Goal: Task Accomplishment & Management: Manage account settings

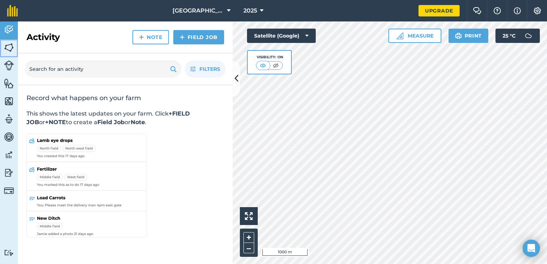
click at [10, 48] on img at bounding box center [9, 47] width 10 height 11
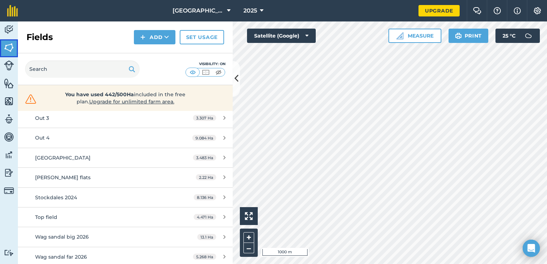
scroll to position [1105, 0]
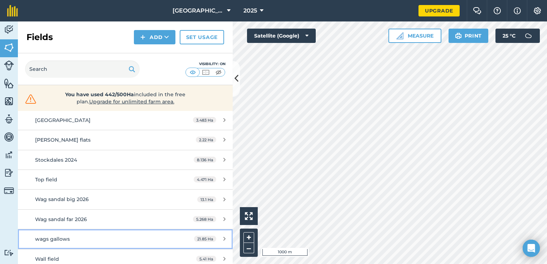
click at [217, 236] on div "21.85 Ha" at bounding box center [210, 239] width 46 height 6
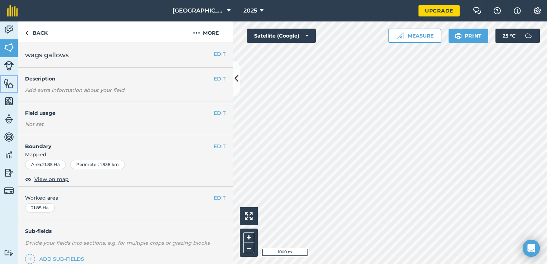
click at [9, 85] on img at bounding box center [9, 83] width 10 height 11
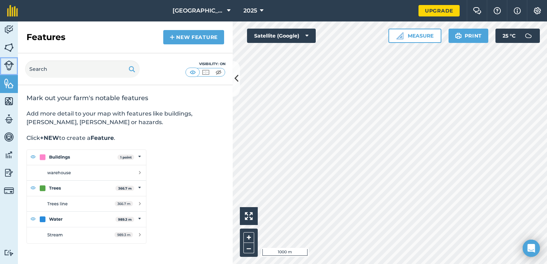
click at [10, 70] on img at bounding box center [9, 66] width 10 height 10
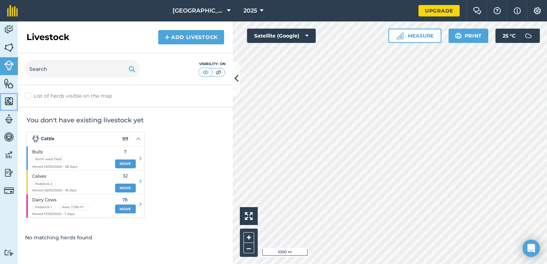
click at [8, 97] on img at bounding box center [9, 101] width 10 height 11
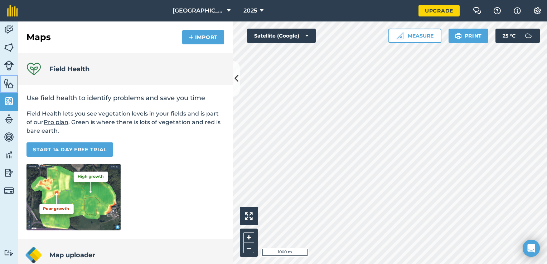
click at [8, 81] on img at bounding box center [9, 83] width 10 height 11
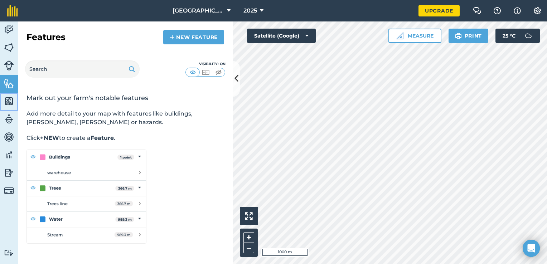
click at [9, 99] on img at bounding box center [9, 101] width 10 height 11
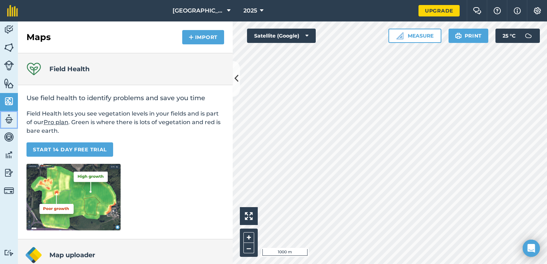
click at [8, 122] on img at bounding box center [9, 119] width 10 height 11
select select "MEMBER"
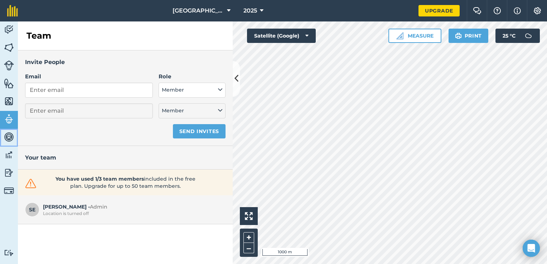
click at [9, 136] on img at bounding box center [9, 137] width 10 height 11
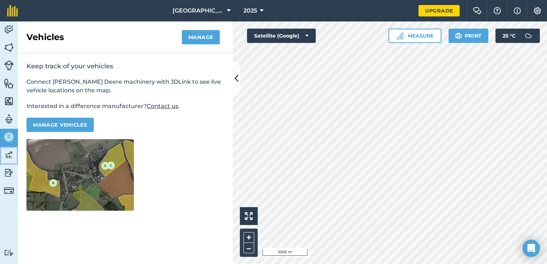
click at [6, 154] on img at bounding box center [9, 155] width 10 height 11
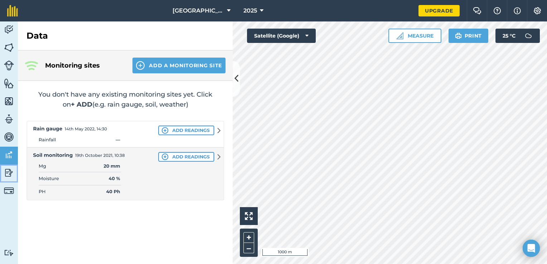
click at [11, 173] on img at bounding box center [9, 173] width 10 height 11
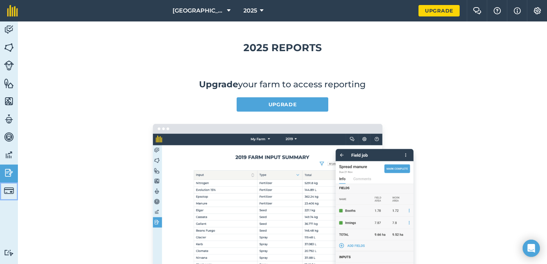
click at [9, 194] on img at bounding box center [9, 191] width 10 height 10
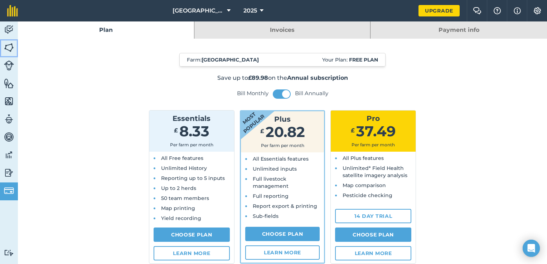
click at [10, 48] on img at bounding box center [9, 47] width 10 height 11
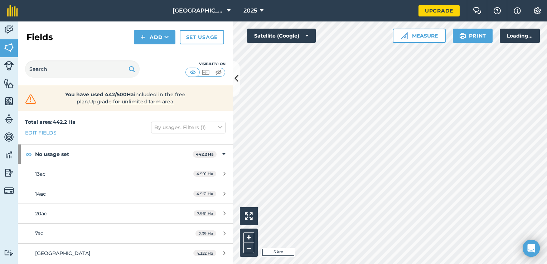
click at [7, 29] on img at bounding box center [9, 29] width 10 height 11
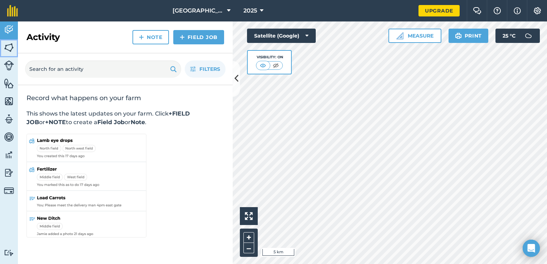
click at [8, 45] on img at bounding box center [9, 47] width 10 height 11
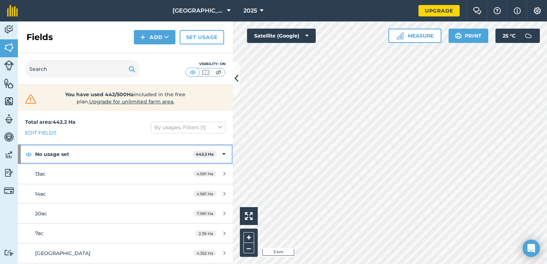
click at [222, 151] on icon at bounding box center [223, 154] width 3 height 8
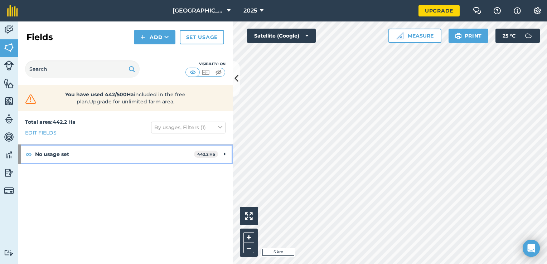
click at [218, 151] on div "No usage set 442.2 Ha" at bounding box center [125, 154] width 215 height 19
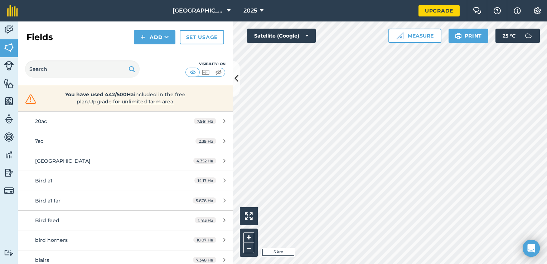
scroll to position [143, 0]
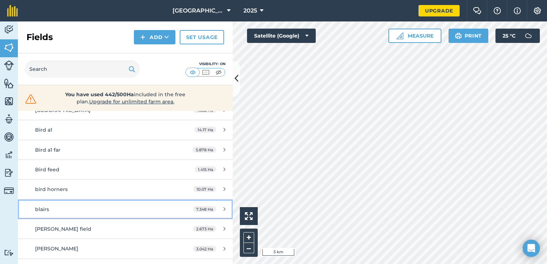
drag, startPoint x: 164, startPoint y: 206, endPoint x: 128, endPoint y: 212, distance: 36.4
click at [128, 212] on div "blairs" at bounding box center [102, 210] width 135 height 8
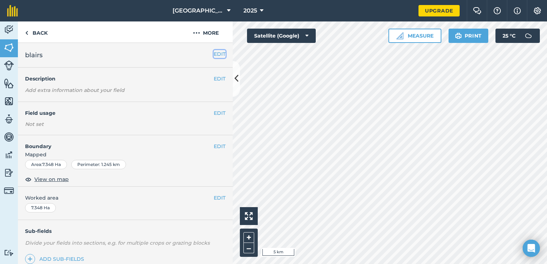
click at [217, 53] on button "EDIT" at bounding box center [220, 54] width 12 height 8
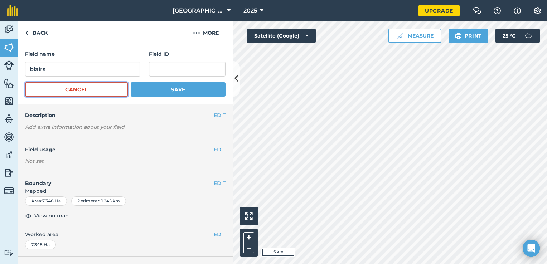
click at [100, 88] on button "Cancel" at bounding box center [76, 89] width 103 height 14
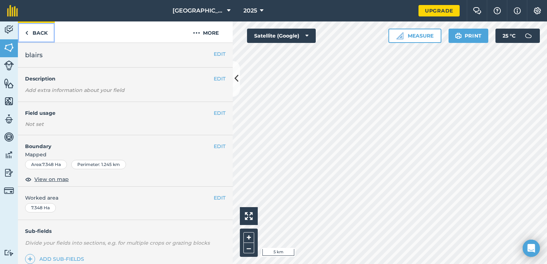
click at [29, 31] on link "Back" at bounding box center [36, 31] width 37 height 21
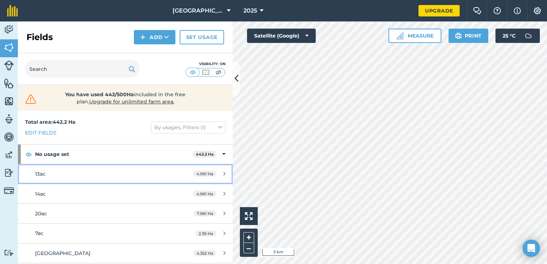
click at [223, 174] on icon at bounding box center [224, 173] width 2 height 5
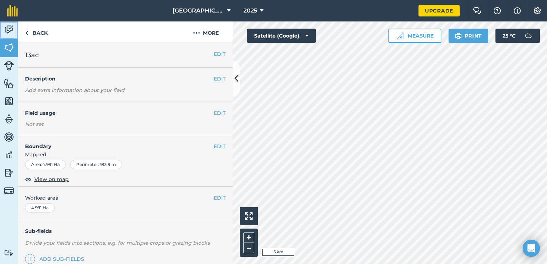
click at [8, 25] on img at bounding box center [9, 29] width 10 height 11
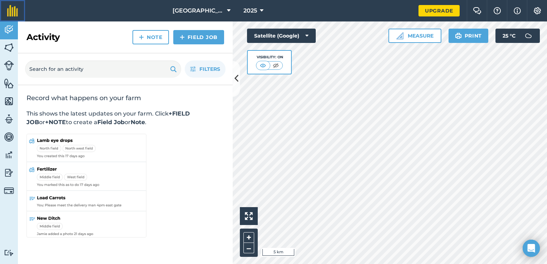
click at [11, 14] on img at bounding box center [12, 10] width 11 height 11
click at [276, 66] on img at bounding box center [275, 65] width 9 height 7
click at [276, 66] on img at bounding box center [276, 65] width 9 height 7
click at [266, 67] on img at bounding box center [263, 65] width 9 height 7
click at [213, 69] on span "Filters" at bounding box center [209, 69] width 21 height 8
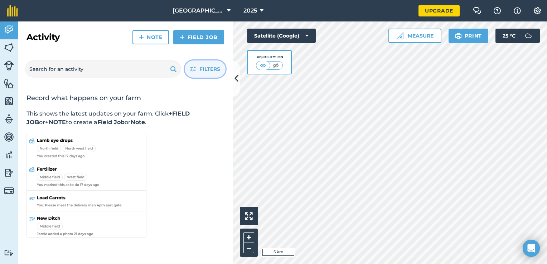
click at [211, 71] on span "Filters" at bounding box center [209, 69] width 21 height 8
click at [13, 49] on img at bounding box center [9, 47] width 10 height 11
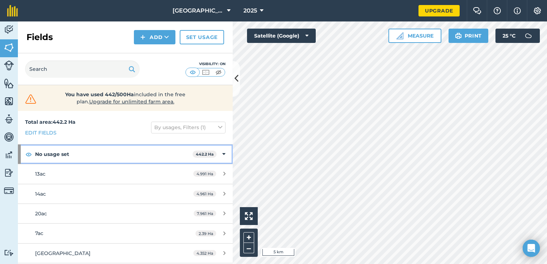
click at [217, 154] on div "No usage set 442.2 Ha" at bounding box center [125, 154] width 215 height 19
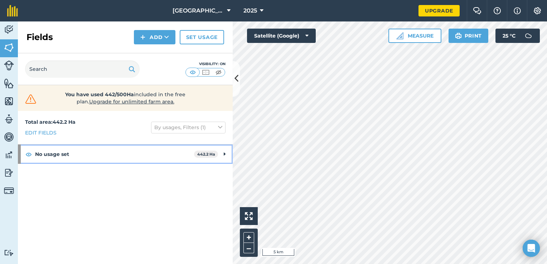
click at [217, 154] on span "442.2 Ha" at bounding box center [206, 155] width 24 height 8
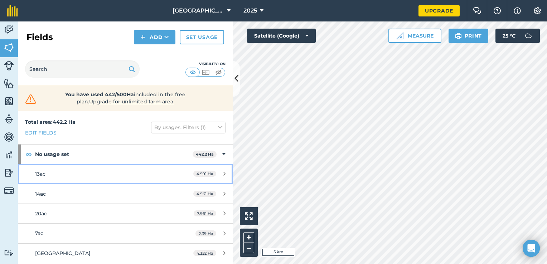
click at [145, 175] on div "13ac" at bounding box center [102, 174] width 135 height 8
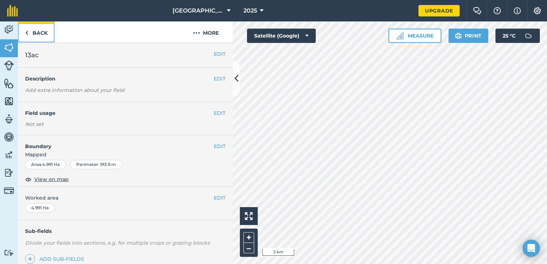
click at [27, 32] on img at bounding box center [26, 33] width 3 height 9
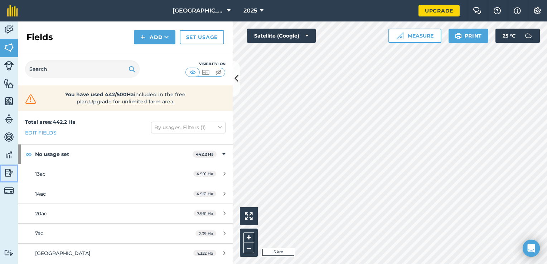
click at [10, 172] on img at bounding box center [9, 173] width 10 height 11
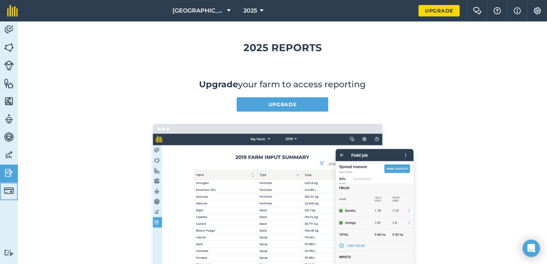
click at [6, 194] on img at bounding box center [9, 191] width 10 height 10
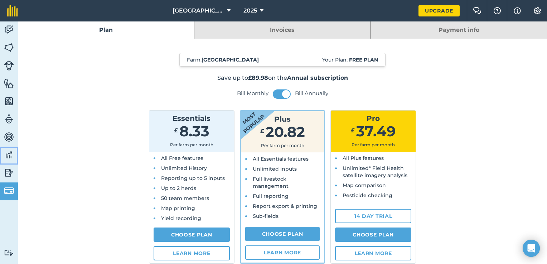
click at [11, 156] on img at bounding box center [9, 155] width 10 height 11
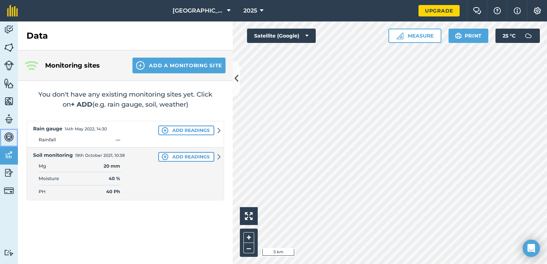
click at [9, 139] on img at bounding box center [9, 137] width 10 height 11
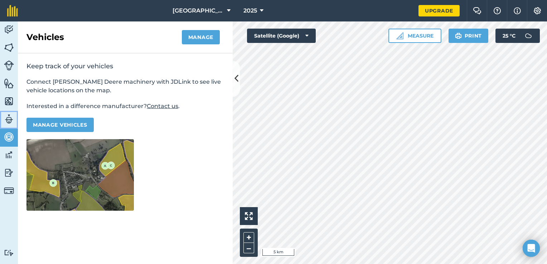
click at [10, 118] on img at bounding box center [9, 119] width 10 height 11
select select "MEMBER"
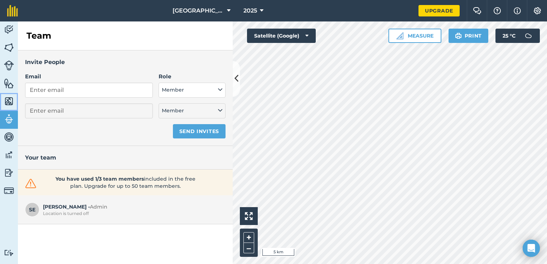
click at [12, 100] on img at bounding box center [9, 101] width 10 height 11
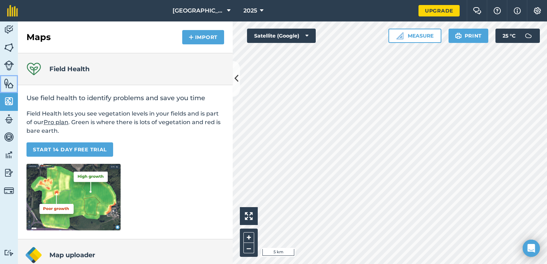
click at [10, 83] on img at bounding box center [9, 83] width 10 height 11
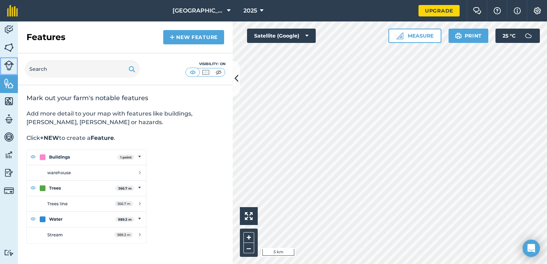
click at [13, 65] on img at bounding box center [9, 66] width 10 height 10
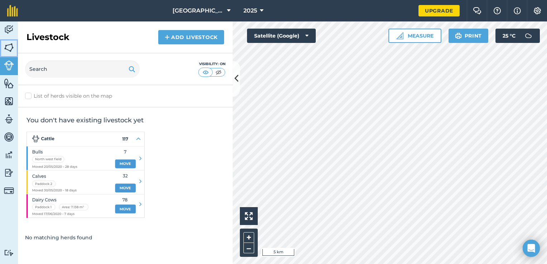
click at [11, 47] on img at bounding box center [9, 47] width 10 height 11
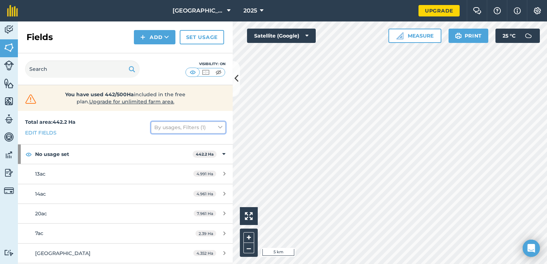
click at [212, 126] on button "By usages, Filters (1)" at bounding box center [188, 127] width 74 height 11
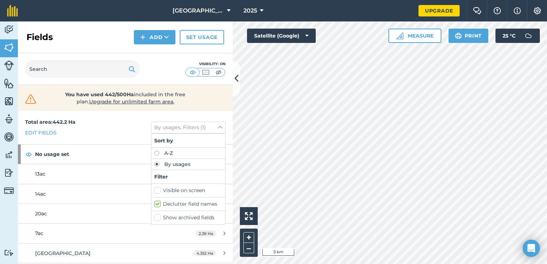
click at [162, 218] on label "Show archived fields" at bounding box center [188, 218] width 68 height 8
click at [159, 218] on input "Show archived fields" at bounding box center [156, 216] width 5 height 5
click at [154, 218] on label "Show archived fields" at bounding box center [188, 218] width 68 height 8
click at [154, 218] on input "Show archived fields" at bounding box center [156, 216] width 5 height 5
checkbox input "false"
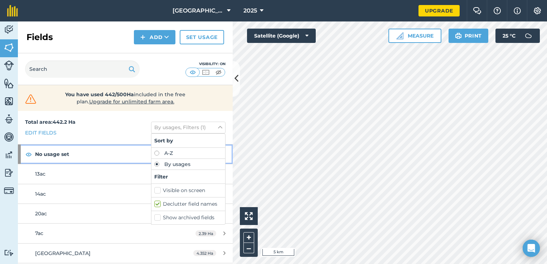
click at [117, 150] on strong "No usage set" at bounding box center [114, 154] width 158 height 19
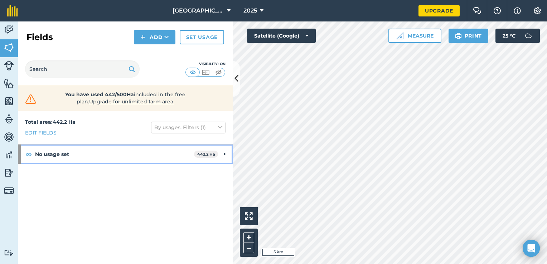
click at [117, 150] on strong "No usage set" at bounding box center [114, 154] width 159 height 19
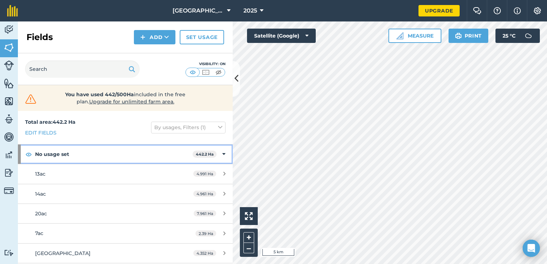
click at [117, 150] on strong "No usage set" at bounding box center [114, 154] width 158 height 19
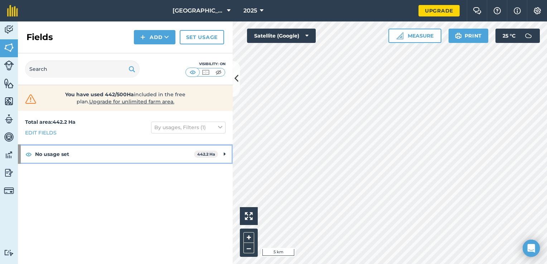
drag, startPoint x: 203, startPoint y: 153, endPoint x: 174, endPoint y: 157, distance: 29.3
click at [175, 156] on strong "No usage set" at bounding box center [114, 154] width 159 height 19
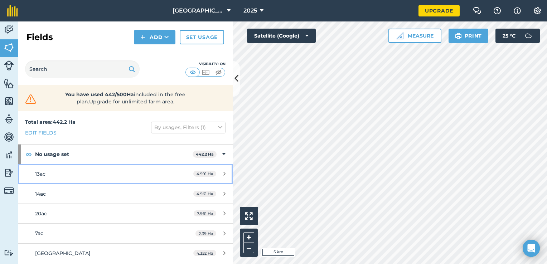
click at [144, 177] on div "13ac" at bounding box center [102, 174] width 135 height 8
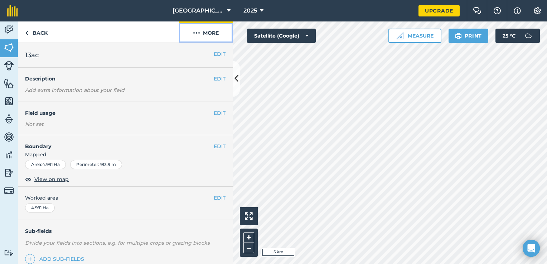
click at [206, 31] on button "More" at bounding box center [206, 31] width 54 height 21
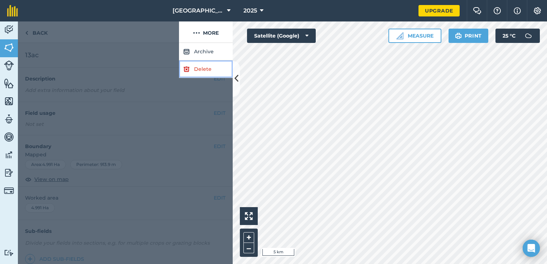
click at [203, 74] on link "Delete" at bounding box center [206, 70] width 54 height 18
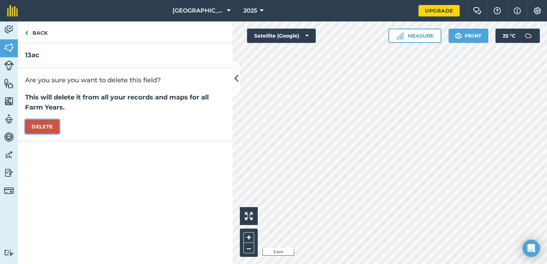
click at [41, 129] on button "Delete" at bounding box center [42, 127] width 34 height 14
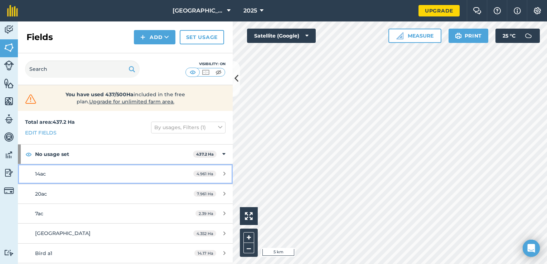
click at [214, 173] on div "4.961 Ha" at bounding box center [209, 174] width 47 height 6
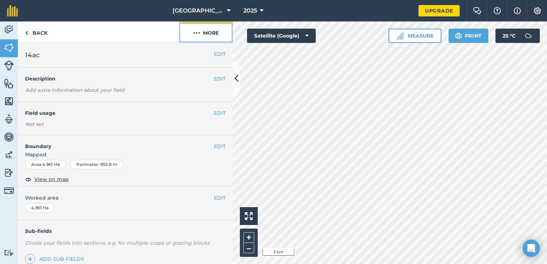
click at [212, 29] on button "More" at bounding box center [206, 31] width 54 height 21
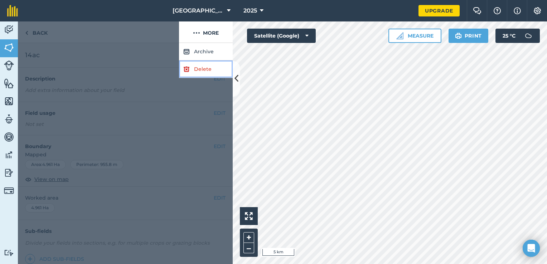
click at [208, 67] on link "Delete" at bounding box center [206, 70] width 54 height 18
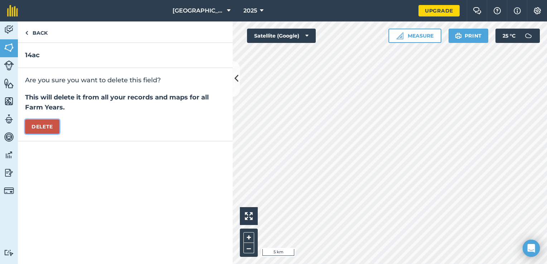
click at [53, 126] on button "Delete" at bounding box center [42, 127] width 34 height 14
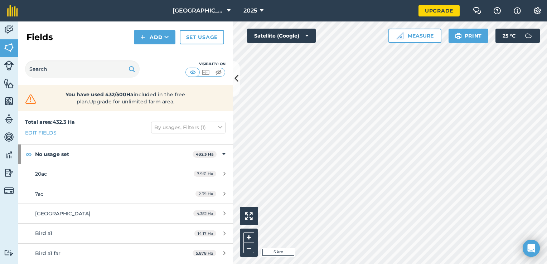
scroll to position [36, 0]
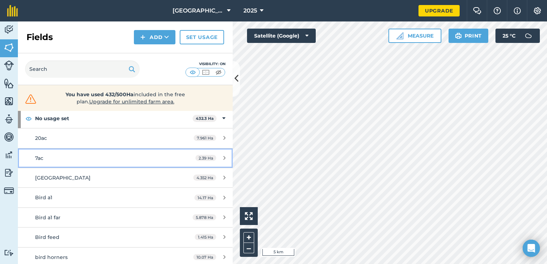
click at [214, 159] on div "2.39 Ha" at bounding box center [210, 158] width 44 height 6
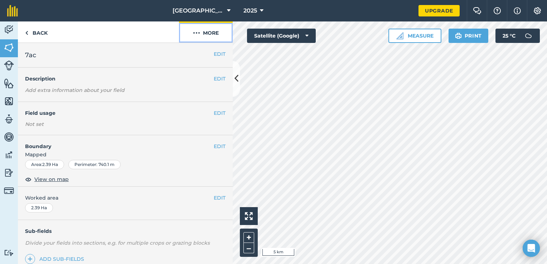
click at [210, 35] on button "More" at bounding box center [206, 31] width 54 height 21
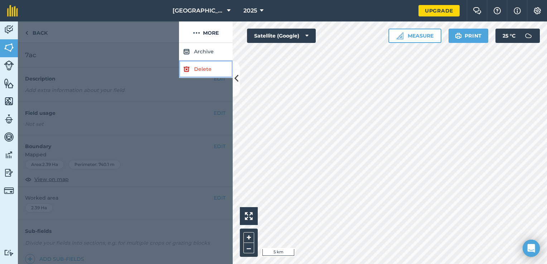
click at [204, 68] on link "Delete" at bounding box center [206, 70] width 54 height 18
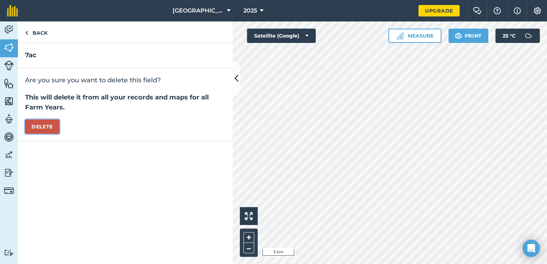
click at [39, 127] on button "Delete" at bounding box center [42, 127] width 34 height 14
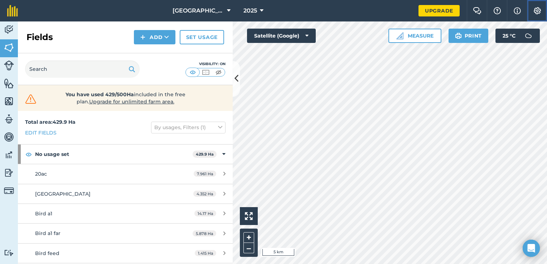
click at [534, 9] on img at bounding box center [537, 10] width 9 height 7
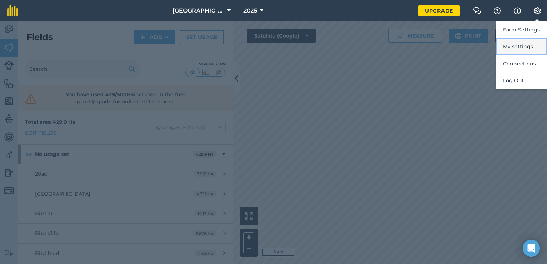
click at [517, 45] on button "My settings" at bounding box center [521, 46] width 51 height 17
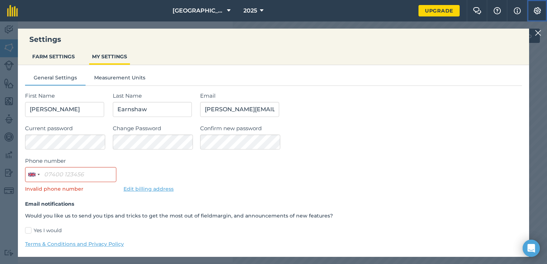
click at [536, 10] on img at bounding box center [537, 10] width 9 height 7
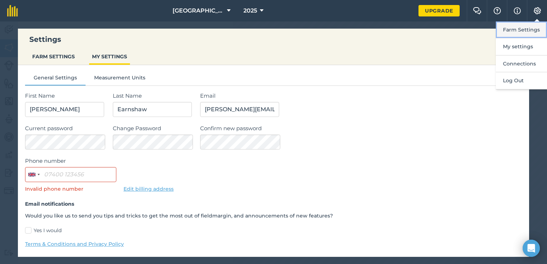
click at [528, 34] on button "Farm Settings" at bounding box center [521, 29] width 51 height 17
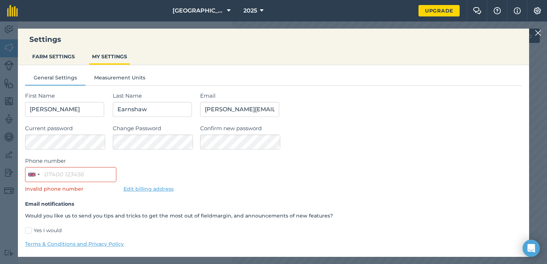
click at [539, 31] on img at bounding box center [538, 33] width 6 height 9
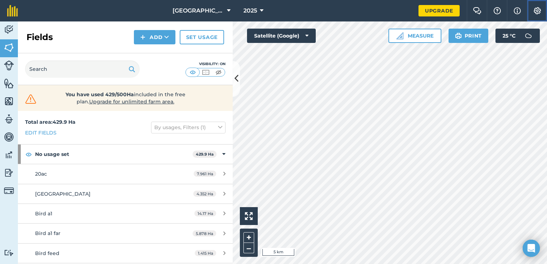
click at [535, 10] on img at bounding box center [537, 10] width 9 height 7
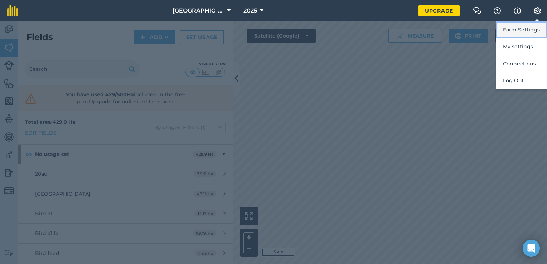
click at [510, 28] on button "Farm Settings" at bounding box center [521, 29] width 51 height 17
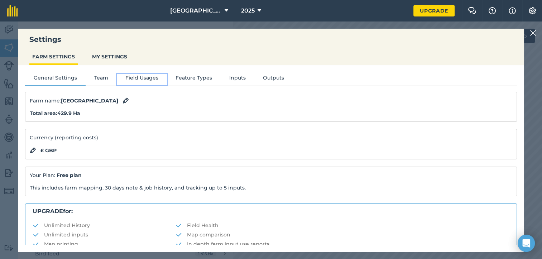
click at [152, 81] on button "Field Usages" at bounding box center [142, 79] width 50 height 11
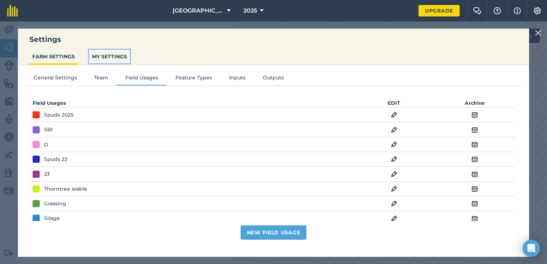
click at [124, 61] on button "MY SETTINGS" at bounding box center [109, 57] width 41 height 14
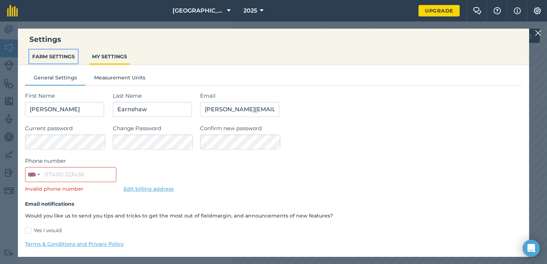
click at [62, 59] on button "FARM SETTINGS" at bounding box center [53, 57] width 48 height 14
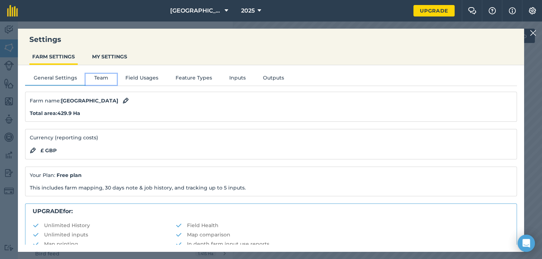
click at [99, 77] on button "Team" at bounding box center [101, 79] width 31 height 11
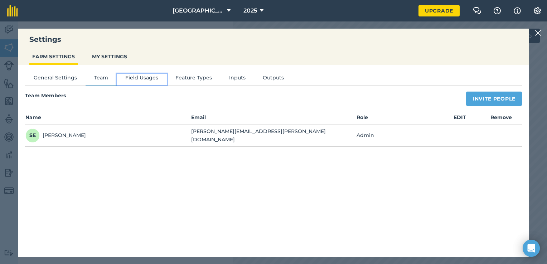
click at [142, 78] on button "Field Usages" at bounding box center [142, 79] width 50 height 11
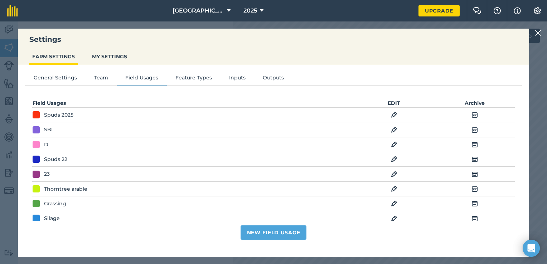
click at [472, 114] on img at bounding box center [475, 115] width 6 height 9
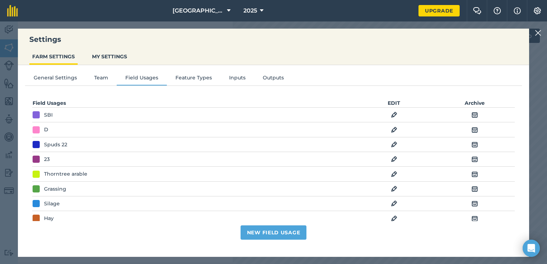
click at [472, 115] on img at bounding box center [475, 115] width 6 height 9
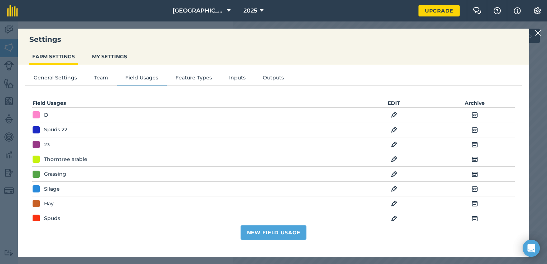
click at [472, 115] on img at bounding box center [475, 115] width 6 height 9
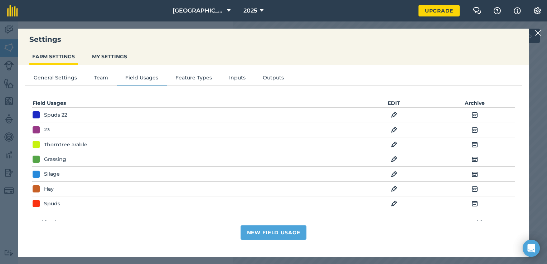
click at [472, 115] on img at bounding box center [475, 115] width 6 height 9
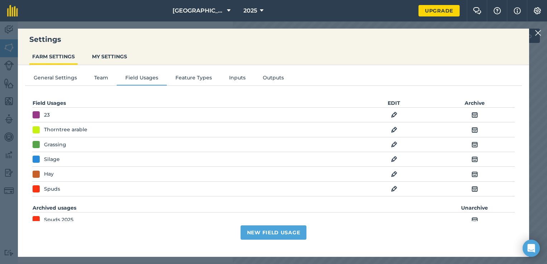
click at [472, 115] on img at bounding box center [475, 115] width 6 height 9
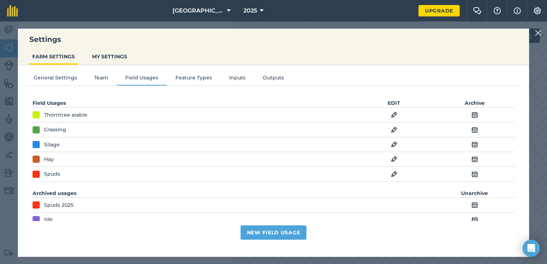
click at [472, 115] on img at bounding box center [475, 115] width 6 height 9
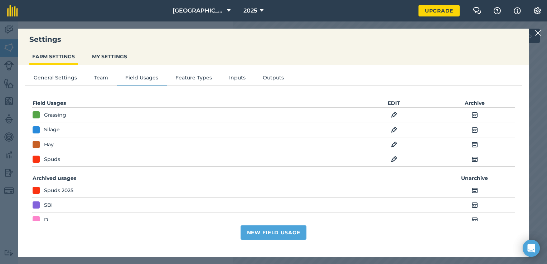
click at [472, 115] on img at bounding box center [475, 115] width 6 height 9
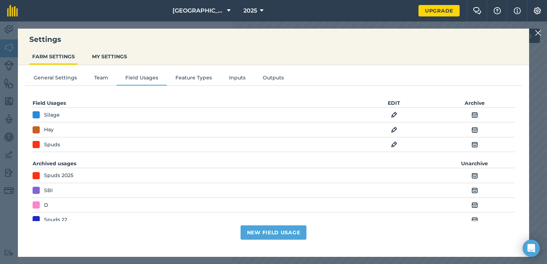
click at [472, 115] on img at bounding box center [475, 115] width 6 height 9
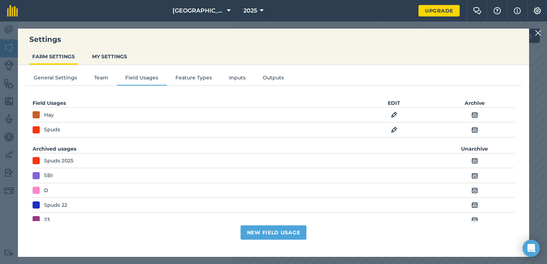
click at [472, 115] on img at bounding box center [475, 115] width 6 height 9
click at [472, 126] on img at bounding box center [475, 130] width 6 height 9
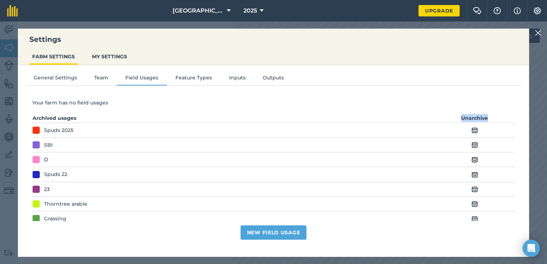
click at [472, 115] on th "Unarchive" at bounding box center [474, 118] width 81 height 9
drag, startPoint x: 472, startPoint y: 115, endPoint x: 470, endPoint y: 129, distance: 14.8
click at [472, 129] on img at bounding box center [475, 130] width 6 height 9
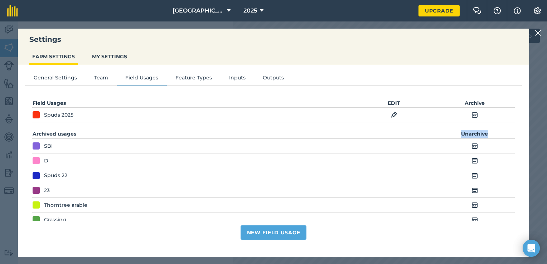
click at [472, 146] on img at bounding box center [475, 146] width 6 height 9
click at [392, 116] on img at bounding box center [394, 115] width 6 height 9
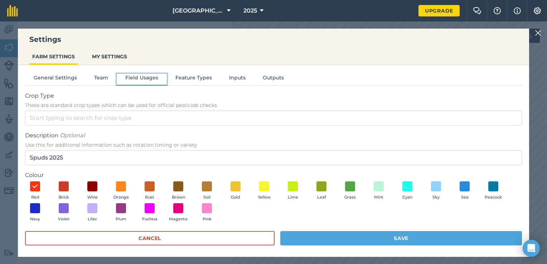
click at [150, 79] on button "Field Usages" at bounding box center [142, 79] width 50 height 11
click at [89, 82] on button "Team" at bounding box center [101, 79] width 31 height 11
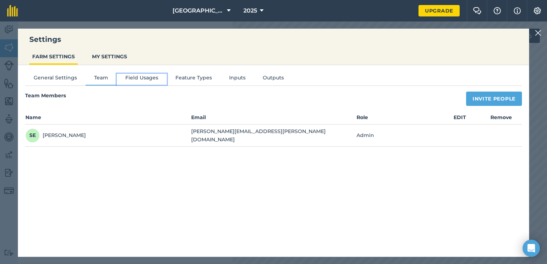
click at [133, 77] on button "Field Usages" at bounding box center [142, 79] width 50 height 11
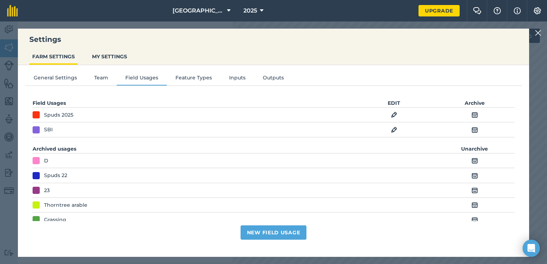
click at [472, 113] on img at bounding box center [475, 115] width 6 height 9
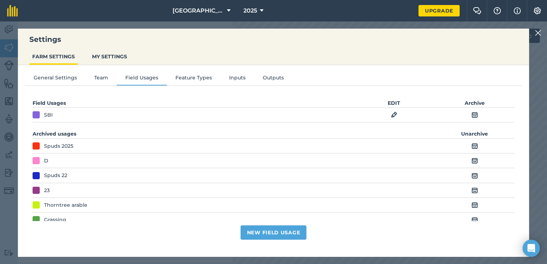
click at [472, 115] on img at bounding box center [475, 115] width 6 height 9
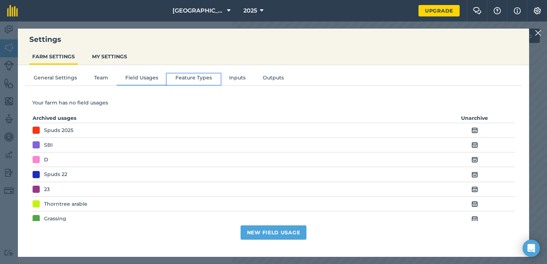
click at [206, 80] on button "Feature Types" at bounding box center [194, 79] width 54 height 11
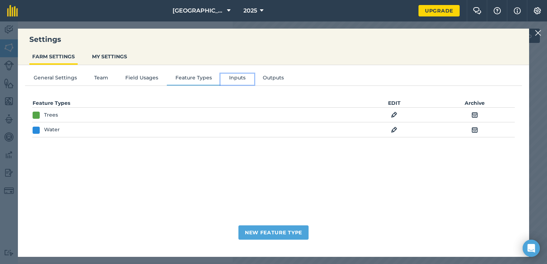
click at [243, 77] on button "Inputs" at bounding box center [238, 79] width 34 height 11
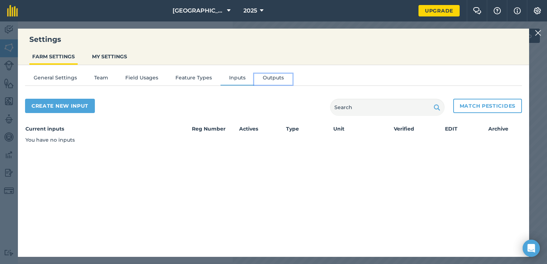
click at [265, 78] on button "Outputs" at bounding box center [273, 79] width 38 height 11
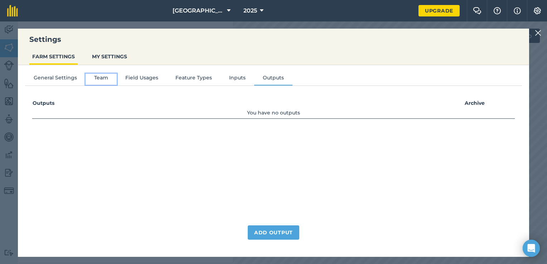
click at [95, 77] on button "Team" at bounding box center [101, 79] width 31 height 11
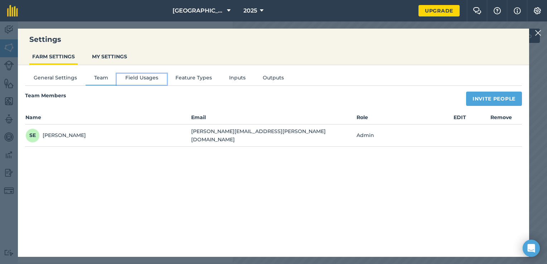
click at [139, 80] on button "Field Usages" at bounding box center [142, 79] width 50 height 11
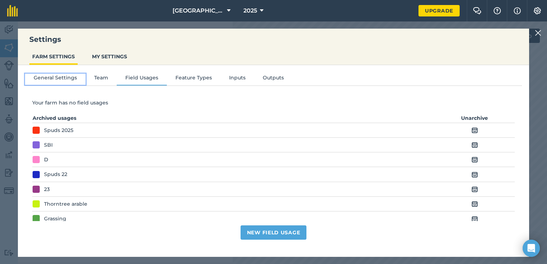
click at [61, 76] on button "General Settings" at bounding box center [55, 79] width 61 height 11
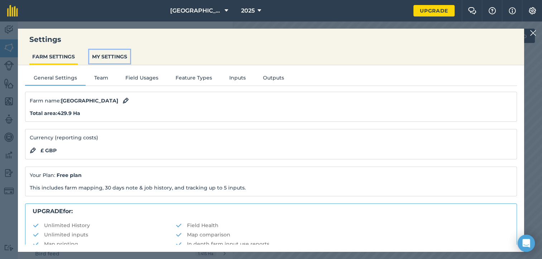
click at [112, 52] on button "MY SETTINGS" at bounding box center [109, 57] width 41 height 14
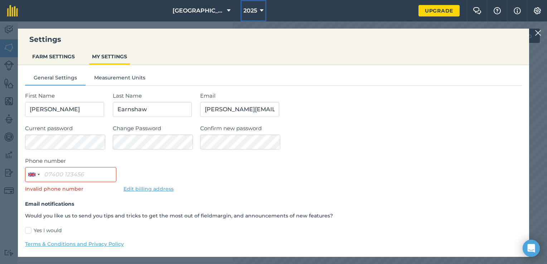
click at [260, 8] on icon at bounding box center [262, 10] width 4 height 9
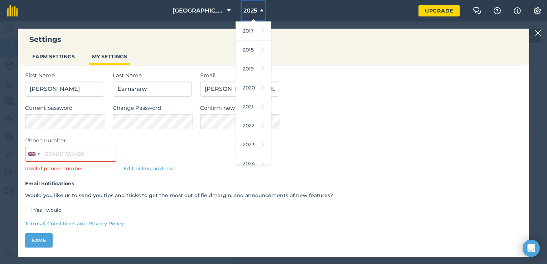
scroll to position [64, 0]
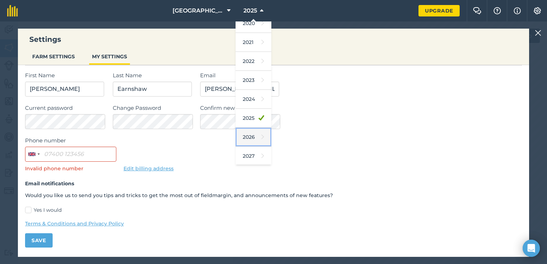
click at [252, 140] on link "2026" at bounding box center [254, 137] width 36 height 19
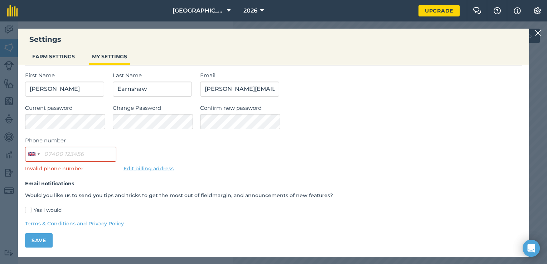
click at [184, 156] on div "Phone number [GEOGRAPHIC_DATA] +44 244 results found [GEOGRAPHIC_DATA] +93 [GEO…" at bounding box center [273, 154] width 497 height 36
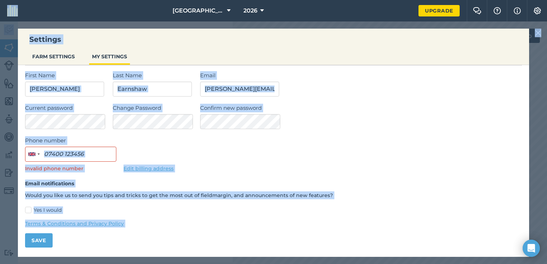
click at [0, 37] on html "Settings FARM SETTINGS MY SETTINGS General Settings Measurement Units First Nam…" at bounding box center [273, 132] width 547 height 264
drag, startPoint x: -1, startPoint y: 37, endPoint x: 119, endPoint y: 53, distance: 120.3
click at [119, 54] on button "MY SETTINGS" at bounding box center [109, 57] width 41 height 14
click at [7, 28] on div "Settings FARM SETTINGS MY SETTINGS General Settings Measurement Units First Nam…" at bounding box center [273, 142] width 547 height 243
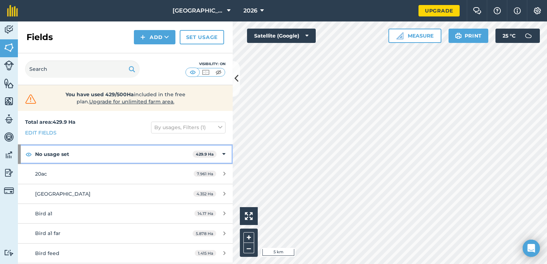
click at [212, 155] on div "No usage set 429.9 Ha" at bounding box center [125, 154] width 215 height 19
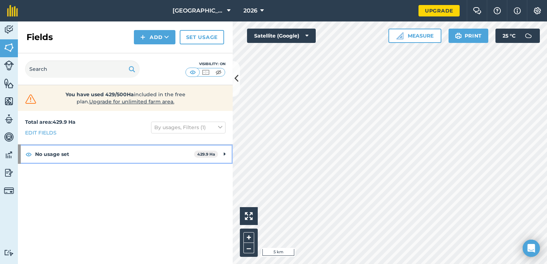
click at [212, 155] on strong "429.9 Ha" at bounding box center [206, 154] width 18 height 5
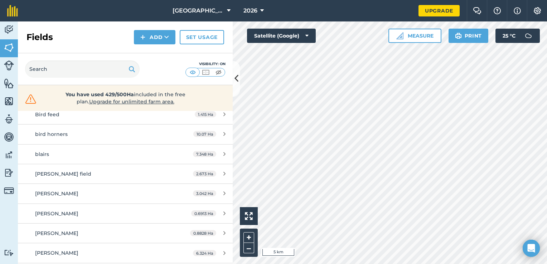
scroll to position [143, 0]
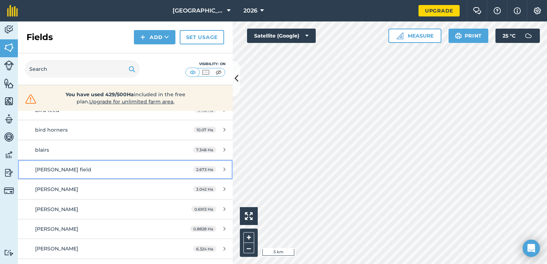
click at [217, 167] on div "2.673 Ha" at bounding box center [209, 170] width 47 height 6
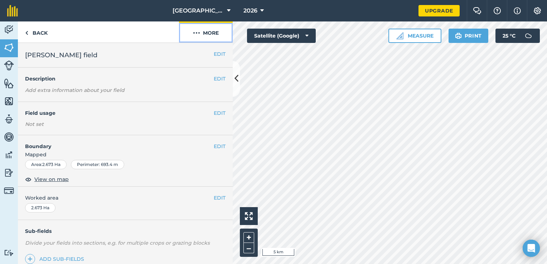
click at [211, 34] on button "More" at bounding box center [206, 31] width 54 height 21
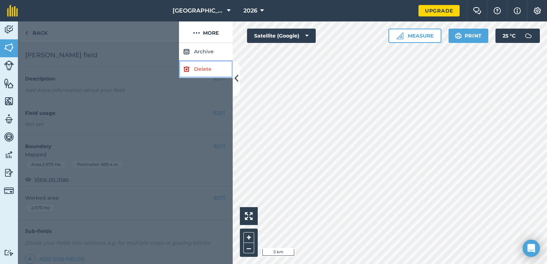
click at [204, 65] on link "Delete" at bounding box center [206, 70] width 54 height 18
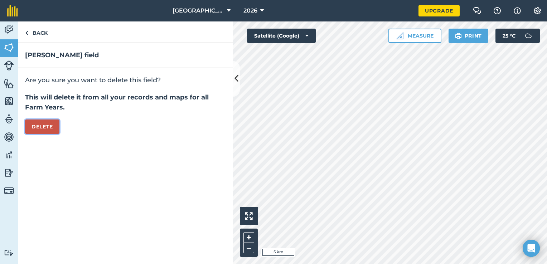
click at [50, 121] on button "Delete" at bounding box center [42, 127] width 34 height 14
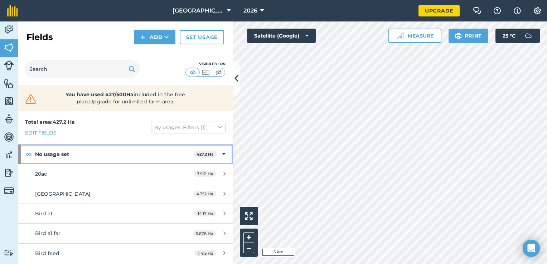
click at [199, 153] on strong "427.2 Ha" at bounding box center [205, 154] width 17 height 5
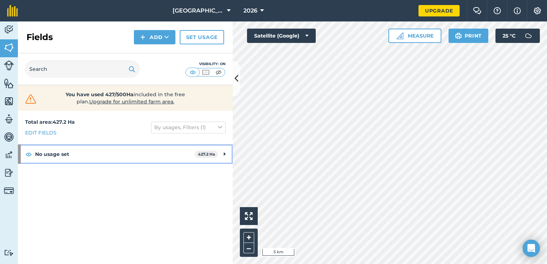
click at [201, 153] on strong "427.2 Ha" at bounding box center [206, 154] width 17 height 5
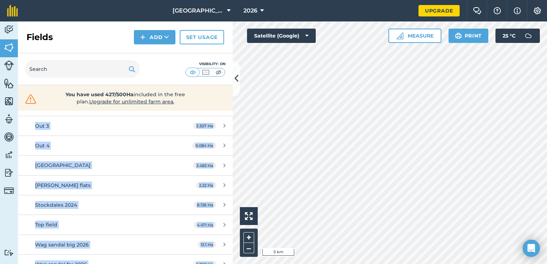
scroll to position [1026, 0]
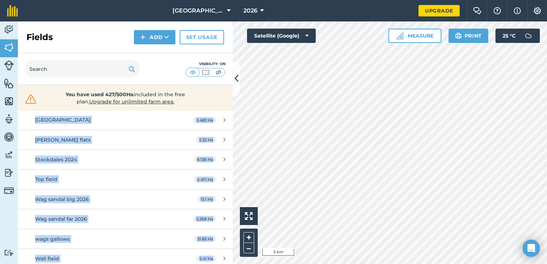
drag, startPoint x: 193, startPoint y: 153, endPoint x: 219, endPoint y: 277, distance: 127.1
click at [219, 264] on html "[GEOGRAPHIC_DATA] 2026 Upgrade Farm Chat Help Info Settings Map printing is not…" at bounding box center [273, 132] width 547 height 264
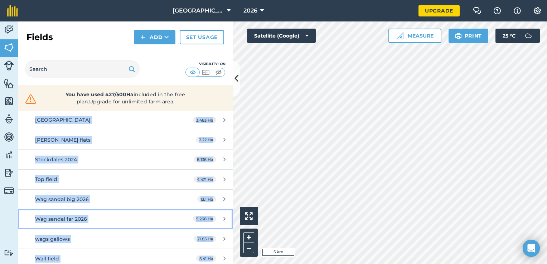
drag, startPoint x: 95, startPoint y: 185, endPoint x: 126, endPoint y: 207, distance: 37.5
click at [126, 209] on link "Wag sandal far 2026 5.268 Ha" at bounding box center [125, 218] width 215 height 19
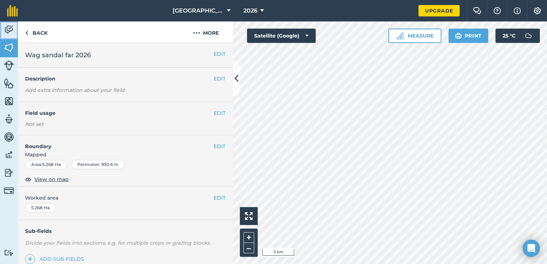
click at [10, 34] on img at bounding box center [9, 29] width 10 height 11
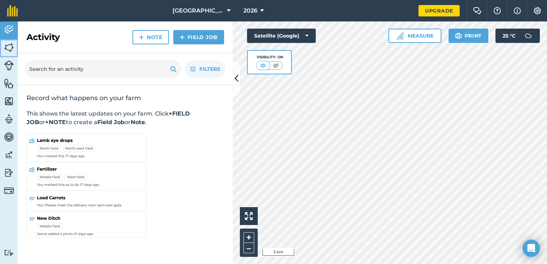
click at [4, 49] on img at bounding box center [9, 47] width 10 height 11
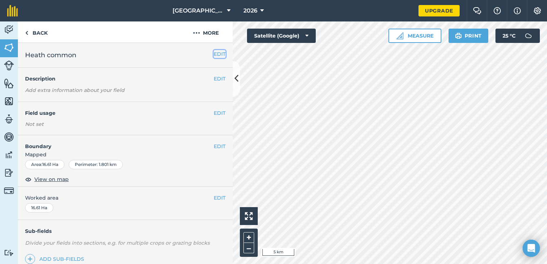
click at [214, 54] on button "EDIT" at bounding box center [220, 54] width 12 height 8
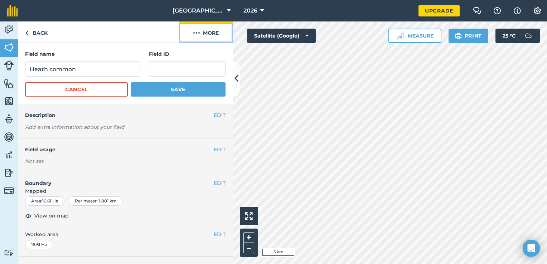
click at [208, 34] on button "More" at bounding box center [206, 31] width 54 height 21
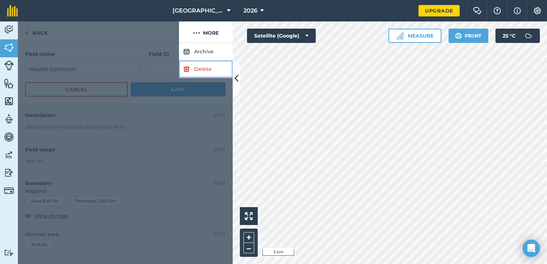
click at [211, 72] on link "Delete" at bounding box center [206, 70] width 54 height 18
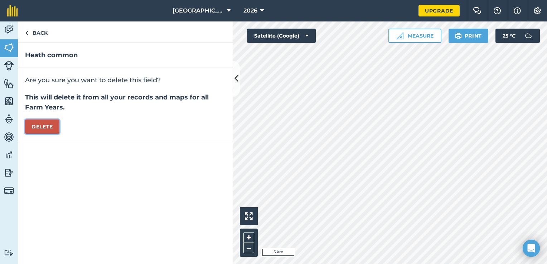
click at [32, 121] on button "Delete" at bounding box center [42, 127] width 34 height 14
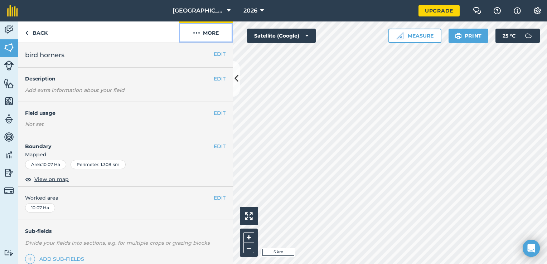
click at [209, 30] on button "More" at bounding box center [206, 31] width 54 height 21
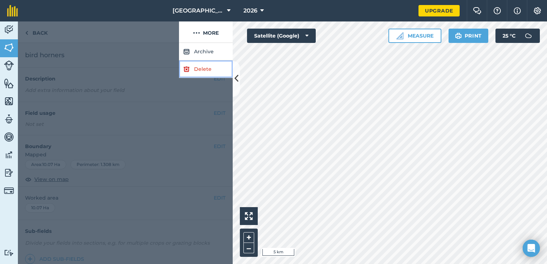
click at [212, 67] on link "Delete" at bounding box center [206, 70] width 54 height 18
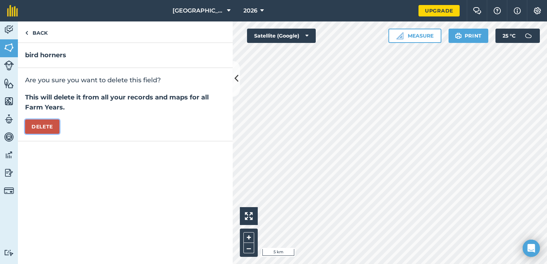
click at [53, 124] on button "Delete" at bounding box center [42, 127] width 34 height 14
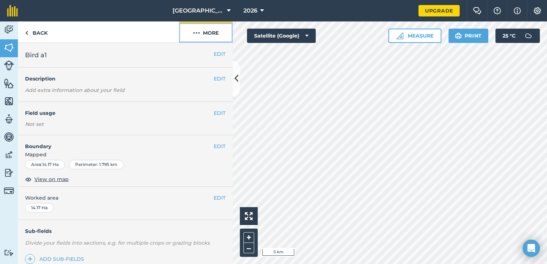
click at [207, 33] on button "More" at bounding box center [206, 31] width 54 height 21
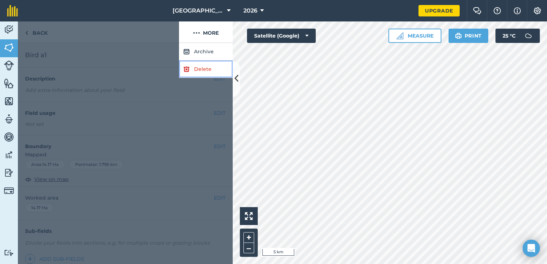
click at [199, 68] on link "Delete" at bounding box center [206, 70] width 54 height 18
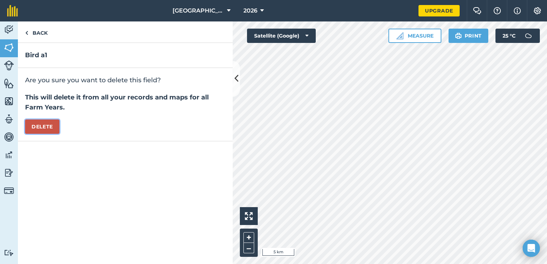
click at [53, 127] on button "Delete" at bounding box center [42, 127] width 34 height 14
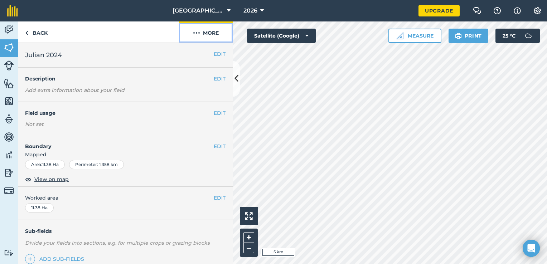
click at [211, 30] on button "More" at bounding box center [206, 31] width 54 height 21
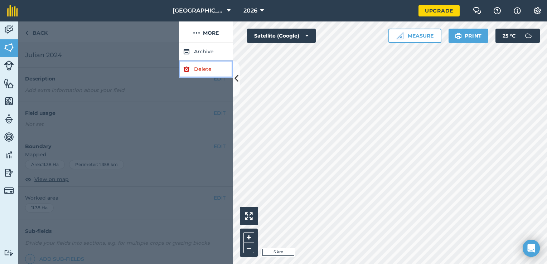
click at [204, 67] on link "Delete" at bounding box center [206, 70] width 54 height 18
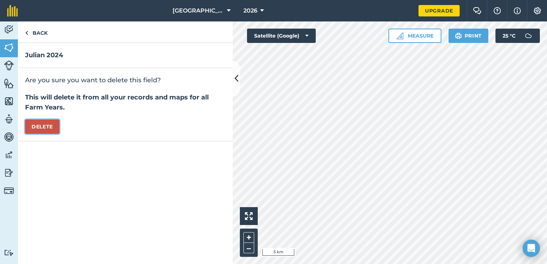
click at [57, 128] on button "Delete" at bounding box center [42, 127] width 34 height 14
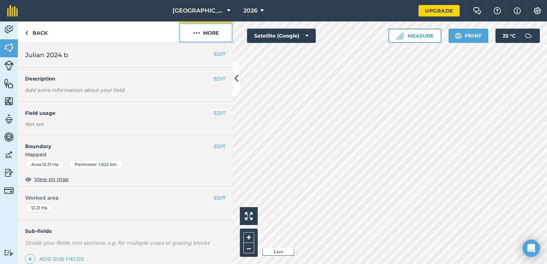
click at [202, 32] on button "More" at bounding box center [206, 31] width 54 height 21
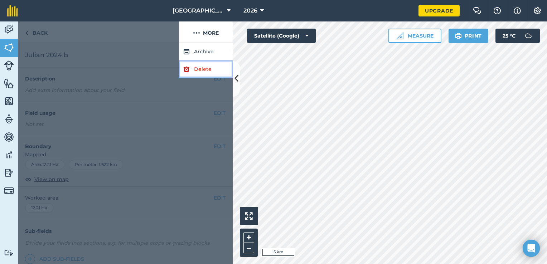
click at [198, 68] on link "Delete" at bounding box center [206, 70] width 54 height 18
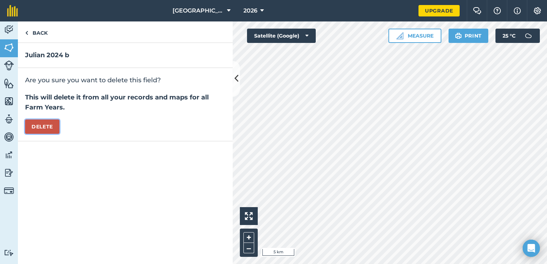
click at [47, 128] on button "Delete" at bounding box center [42, 127] width 34 height 14
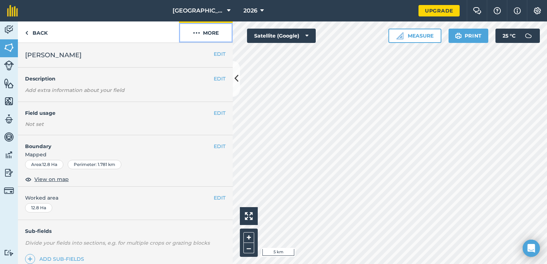
click at [224, 38] on button "More" at bounding box center [206, 31] width 54 height 21
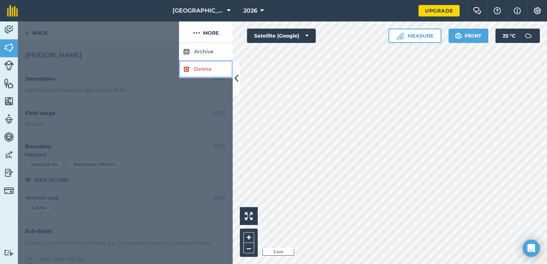
click at [199, 67] on link "Delete" at bounding box center [206, 70] width 54 height 18
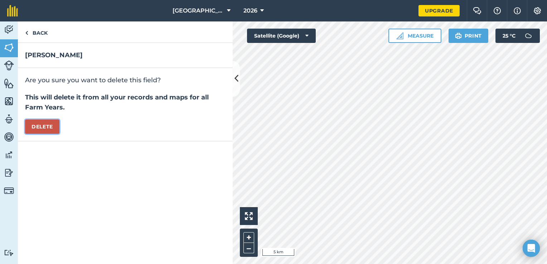
click at [32, 126] on button "Delete" at bounding box center [42, 127] width 34 height 14
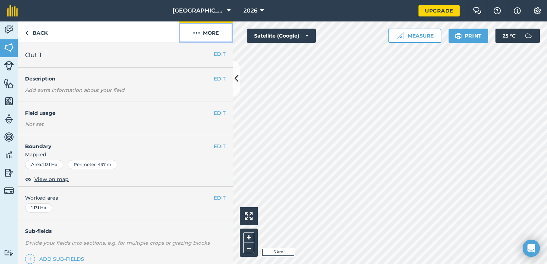
click at [214, 34] on button "More" at bounding box center [206, 31] width 54 height 21
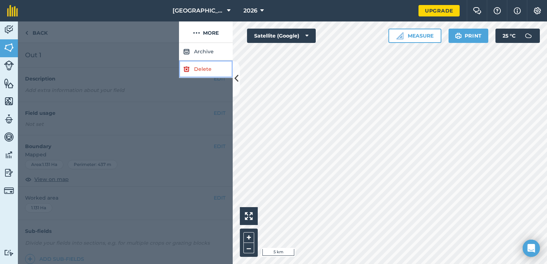
click at [201, 69] on link "Delete" at bounding box center [206, 70] width 54 height 18
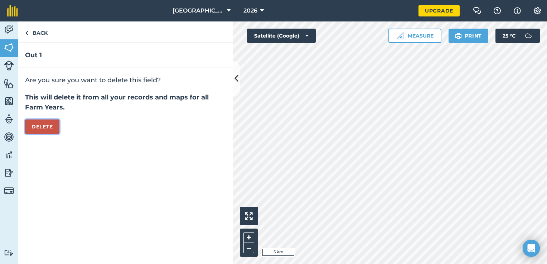
click at [36, 120] on button "Delete" at bounding box center [42, 127] width 34 height 14
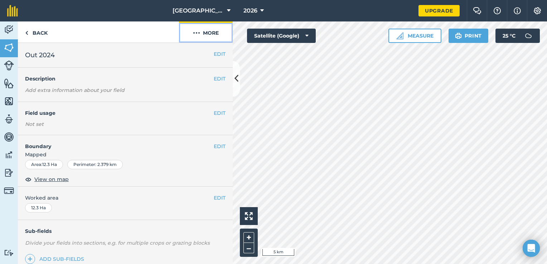
click at [218, 28] on button "More" at bounding box center [206, 31] width 54 height 21
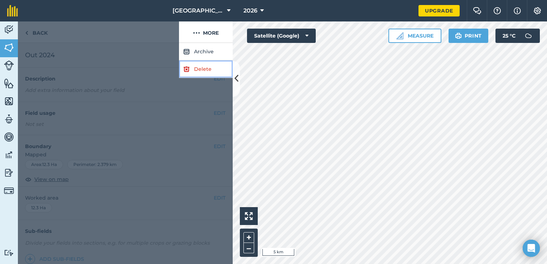
click at [213, 67] on link "Delete" at bounding box center [206, 70] width 54 height 18
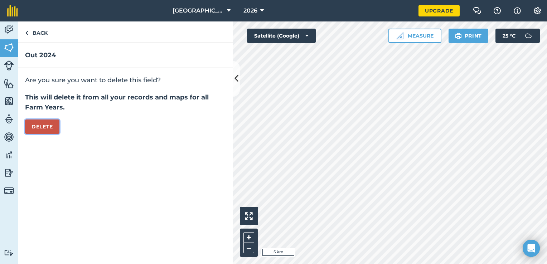
click at [42, 130] on button "Delete" at bounding box center [42, 127] width 34 height 14
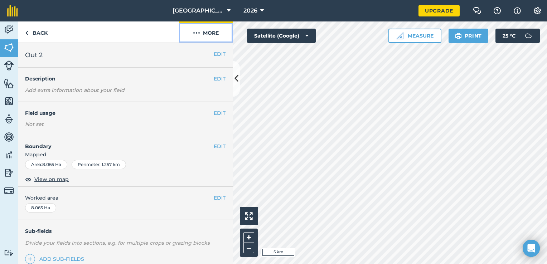
click at [206, 29] on button "More" at bounding box center [206, 31] width 54 height 21
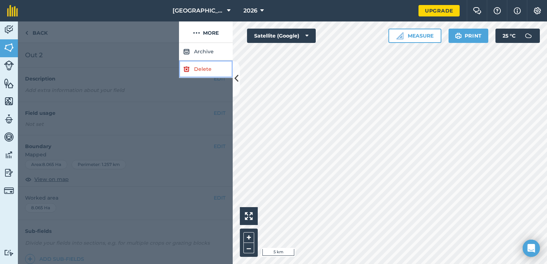
click at [204, 67] on link "Delete" at bounding box center [206, 70] width 54 height 18
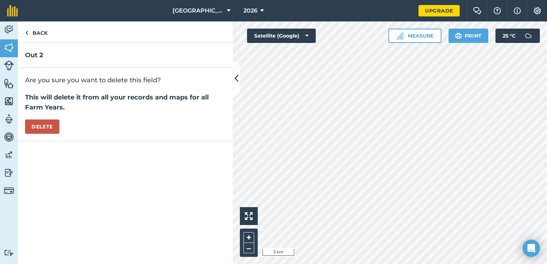
click at [53, 134] on div "Are you sure you want to delete this field? This will delete it from all your r…" at bounding box center [125, 104] width 215 height 73
click at [53, 129] on button "Delete" at bounding box center [42, 127] width 34 height 14
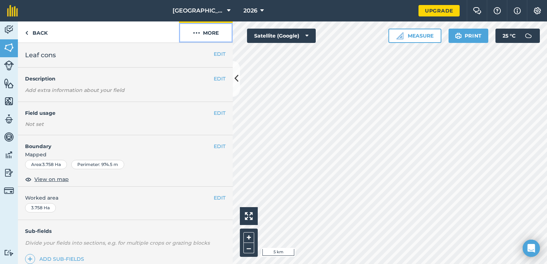
click at [204, 28] on button "More" at bounding box center [206, 31] width 54 height 21
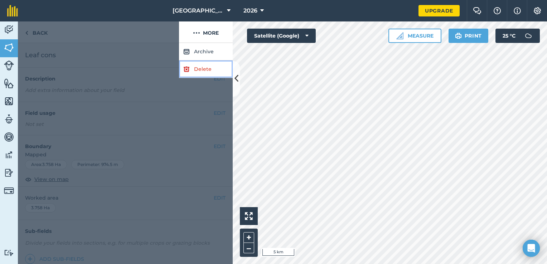
click at [206, 70] on link "Delete" at bounding box center [206, 70] width 54 height 18
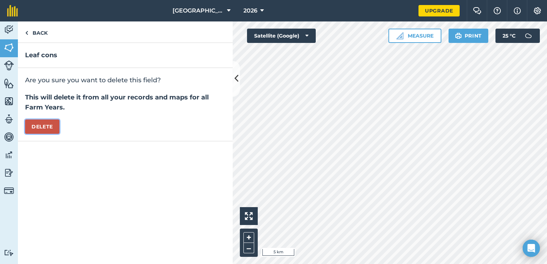
click at [48, 126] on button "Delete" at bounding box center [42, 127] width 34 height 14
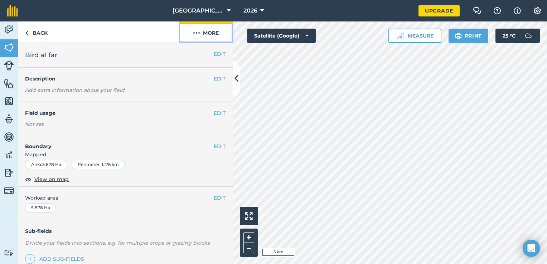
click at [211, 31] on button "More" at bounding box center [206, 31] width 54 height 21
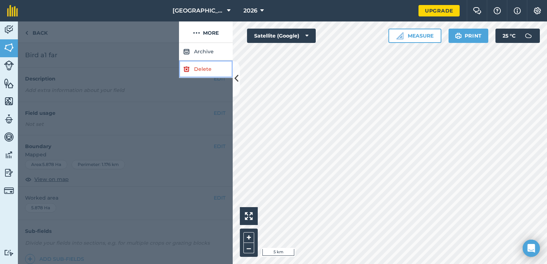
click at [201, 65] on link "Delete" at bounding box center [206, 70] width 54 height 18
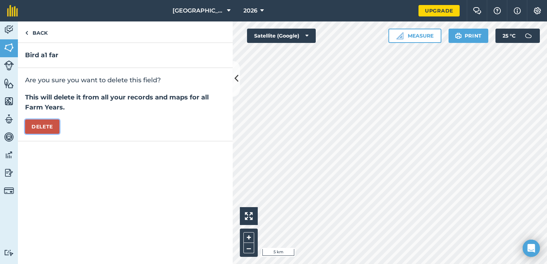
click at [47, 125] on button "Delete" at bounding box center [42, 127] width 34 height 14
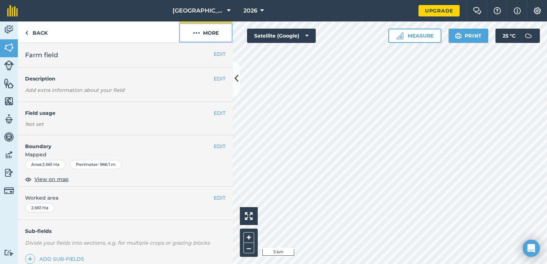
click at [216, 32] on button "More" at bounding box center [206, 31] width 54 height 21
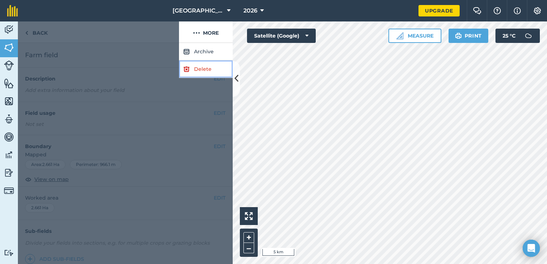
click at [199, 67] on link "Delete" at bounding box center [206, 70] width 54 height 18
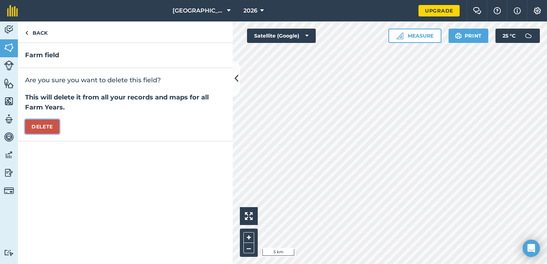
click at [48, 126] on button "Delete" at bounding box center [42, 127] width 34 height 14
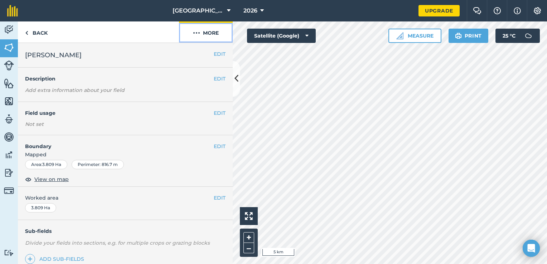
click at [207, 31] on button "More" at bounding box center [206, 31] width 54 height 21
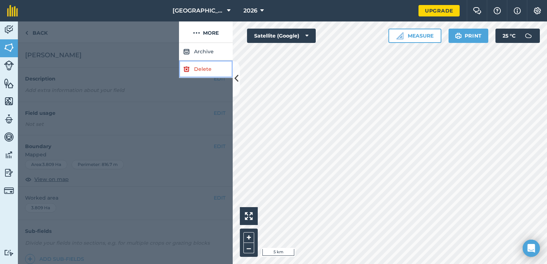
click at [199, 67] on link "Delete" at bounding box center [206, 70] width 54 height 18
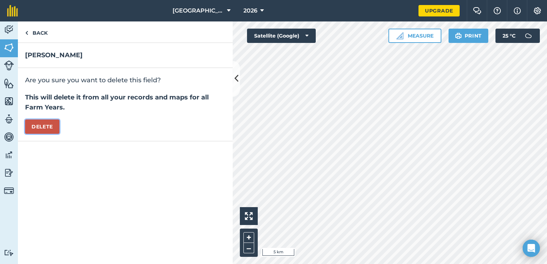
click at [47, 127] on button "Delete" at bounding box center [42, 127] width 34 height 14
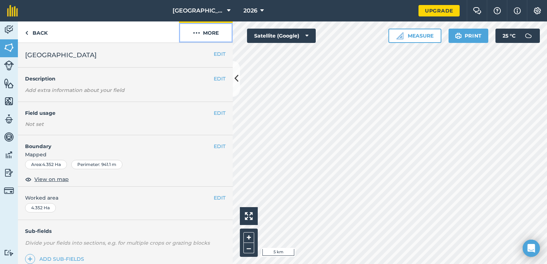
click at [214, 32] on button "More" at bounding box center [206, 31] width 54 height 21
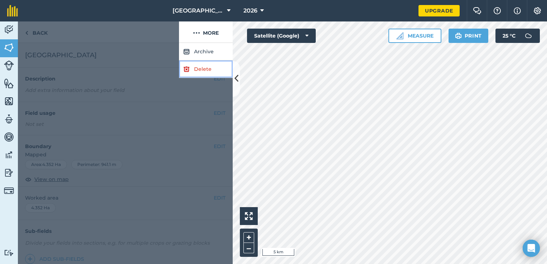
click at [206, 72] on link "Delete" at bounding box center [206, 70] width 54 height 18
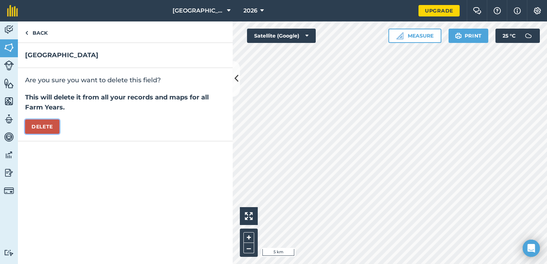
click at [57, 129] on button "Delete" at bounding box center [42, 127] width 34 height 14
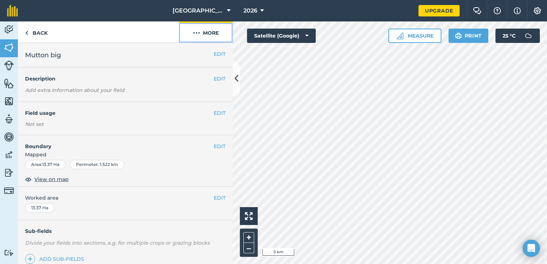
click at [207, 33] on button "More" at bounding box center [206, 31] width 54 height 21
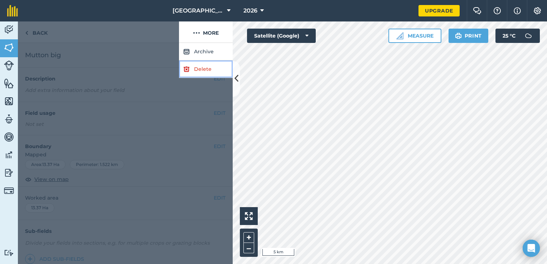
click at [197, 65] on link "Delete" at bounding box center [206, 70] width 54 height 18
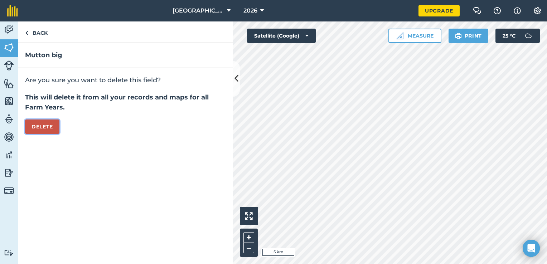
click at [46, 120] on button "Delete" at bounding box center [42, 127] width 34 height 14
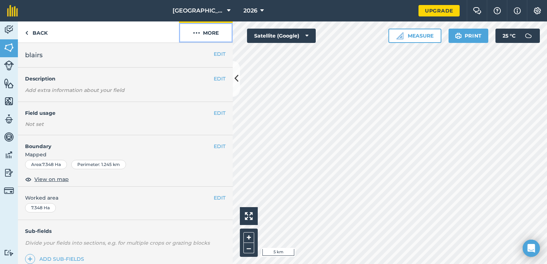
click at [213, 32] on button "More" at bounding box center [206, 31] width 54 height 21
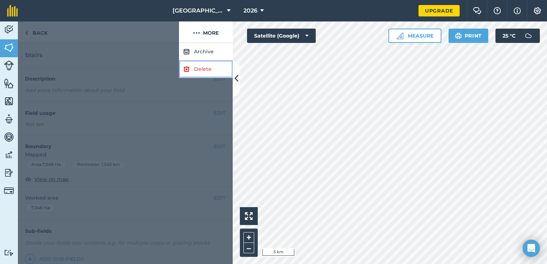
click at [199, 67] on link "Delete" at bounding box center [206, 70] width 54 height 18
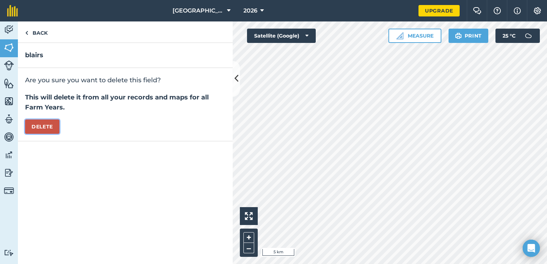
click at [41, 128] on button "Delete" at bounding box center [42, 127] width 34 height 14
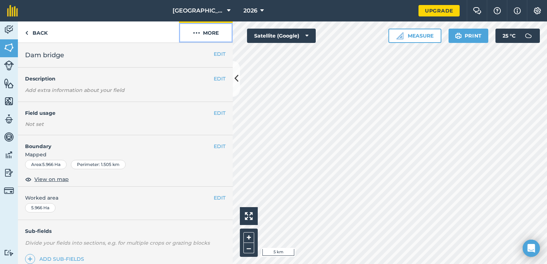
click at [215, 30] on button "More" at bounding box center [206, 31] width 54 height 21
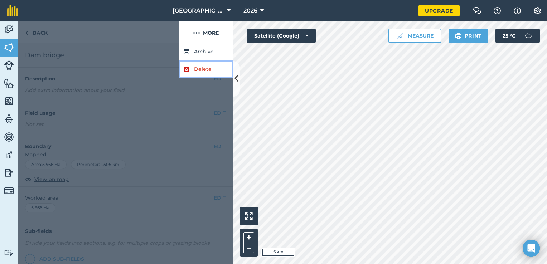
click at [206, 69] on link "Delete" at bounding box center [206, 70] width 54 height 18
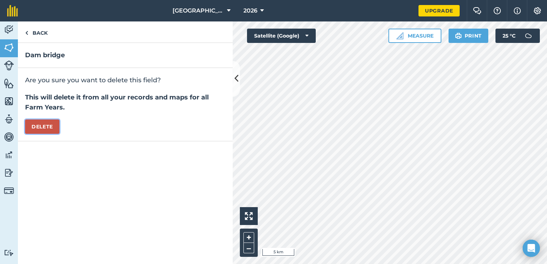
click at [48, 123] on button "Delete" at bounding box center [42, 127] width 34 height 14
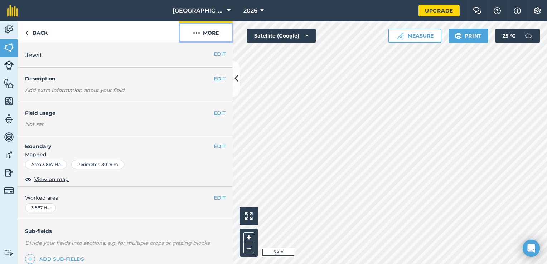
click at [209, 25] on button "More" at bounding box center [206, 31] width 54 height 21
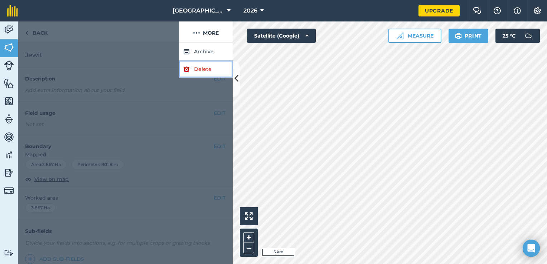
click at [201, 69] on link "Delete" at bounding box center [206, 70] width 54 height 18
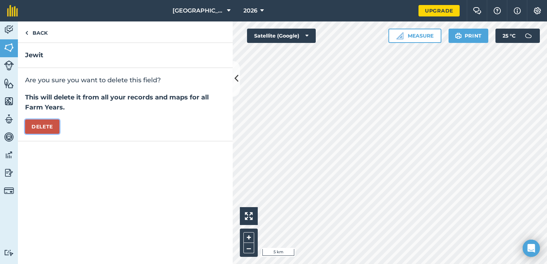
click at [49, 127] on button "Delete" at bounding box center [42, 127] width 34 height 14
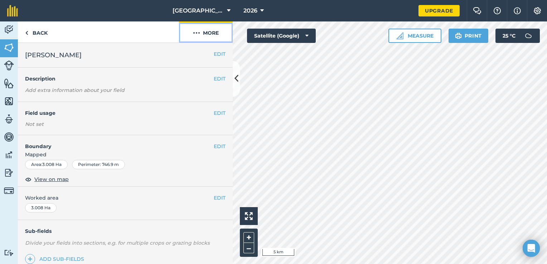
click at [217, 32] on button "More" at bounding box center [206, 31] width 54 height 21
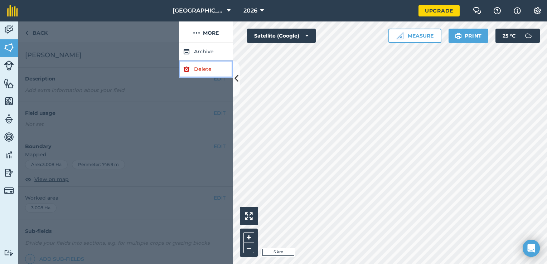
click at [196, 67] on link "Delete" at bounding box center [206, 70] width 54 height 18
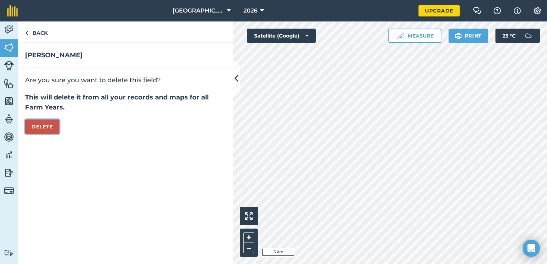
click at [47, 124] on button "Delete" at bounding box center [42, 127] width 34 height 14
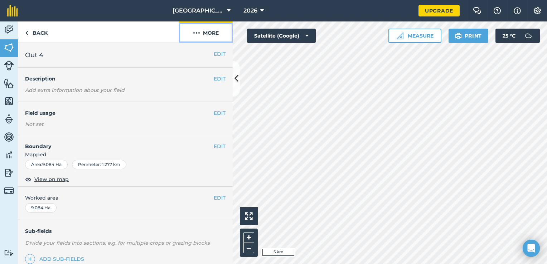
click at [219, 32] on button "More" at bounding box center [206, 31] width 54 height 21
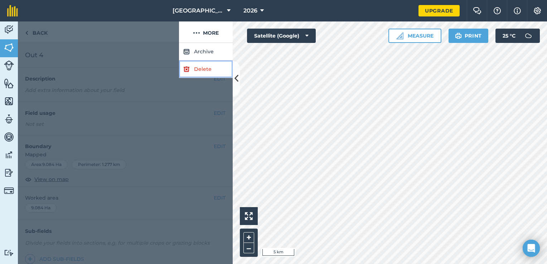
click at [195, 68] on link "Delete" at bounding box center [206, 70] width 54 height 18
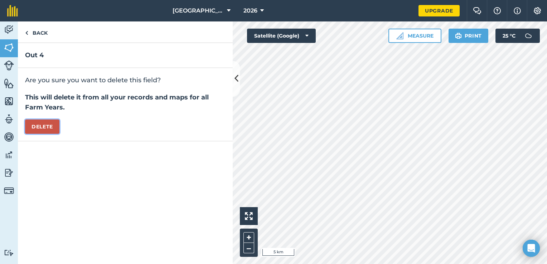
click at [33, 125] on button "Delete" at bounding box center [42, 127] width 34 height 14
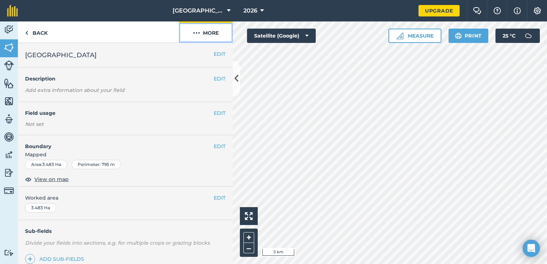
click at [211, 34] on button "More" at bounding box center [206, 31] width 54 height 21
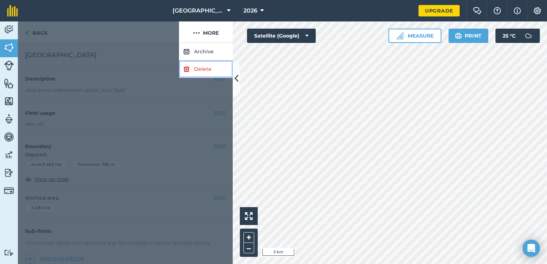
click at [206, 69] on link "Delete" at bounding box center [206, 70] width 54 height 18
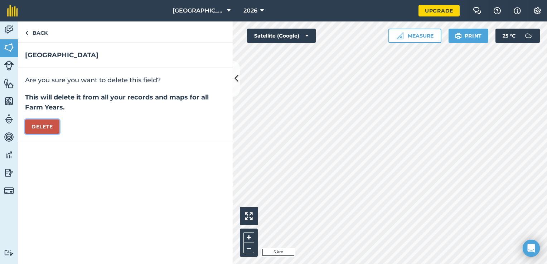
click at [55, 130] on button "Delete" at bounding box center [42, 127] width 34 height 14
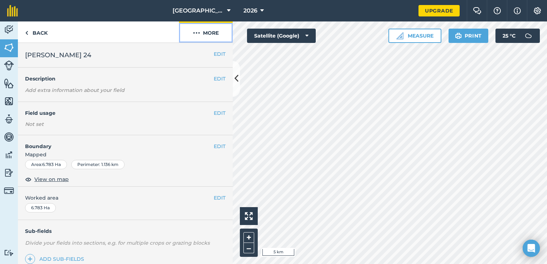
click at [212, 32] on button "More" at bounding box center [206, 31] width 54 height 21
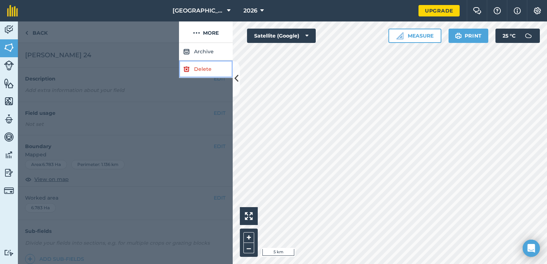
click at [204, 69] on link "Delete" at bounding box center [206, 70] width 54 height 18
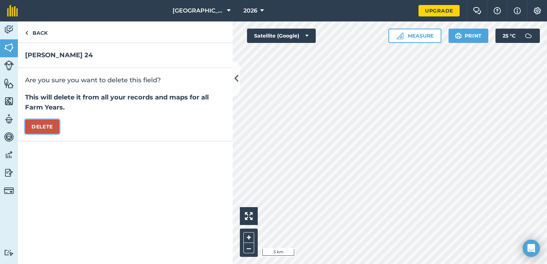
click at [39, 124] on button "Delete" at bounding box center [42, 127] width 34 height 14
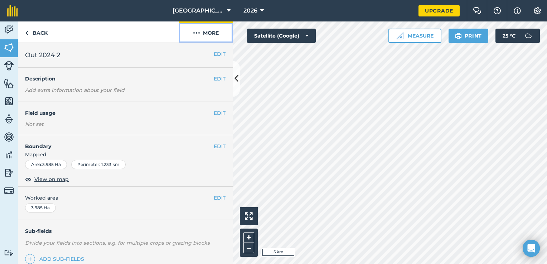
click at [221, 33] on button "More" at bounding box center [206, 31] width 54 height 21
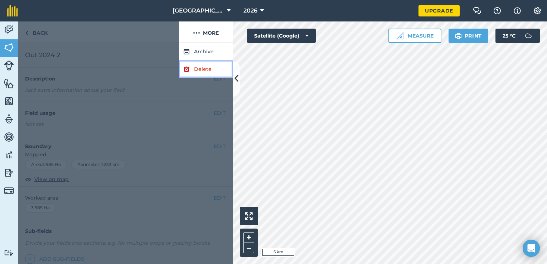
click at [192, 65] on link "Delete" at bounding box center [206, 70] width 54 height 18
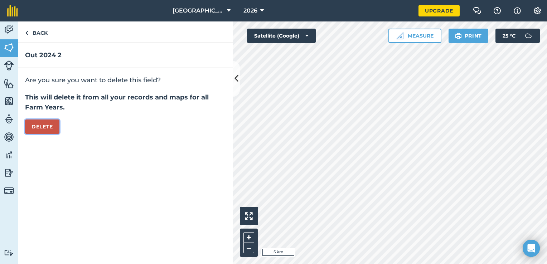
click at [49, 126] on button "Delete" at bounding box center [42, 127] width 34 height 14
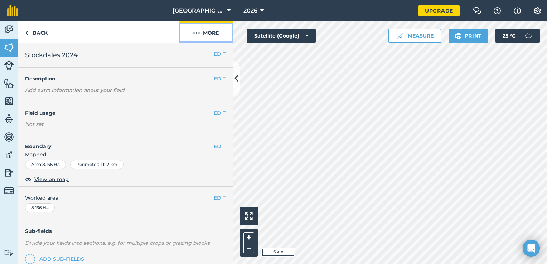
click at [204, 34] on button "More" at bounding box center [206, 31] width 54 height 21
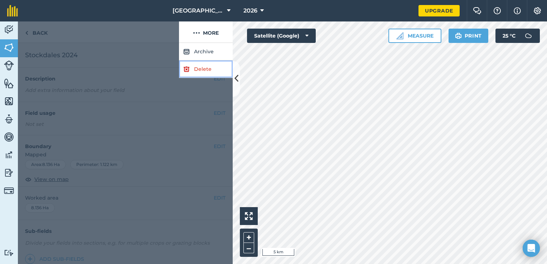
click at [201, 70] on link "Delete" at bounding box center [206, 70] width 54 height 18
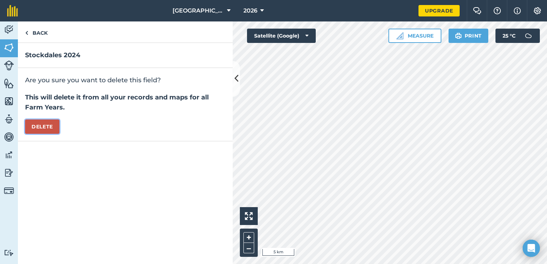
click at [41, 125] on button "Delete" at bounding box center [42, 127] width 34 height 14
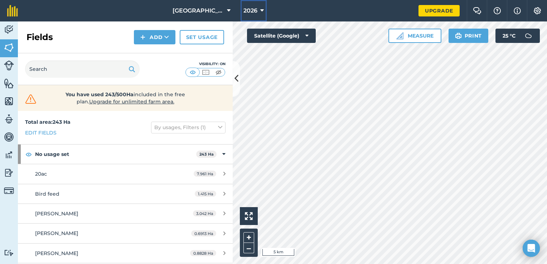
click at [254, 9] on span "2026" at bounding box center [250, 10] width 14 height 9
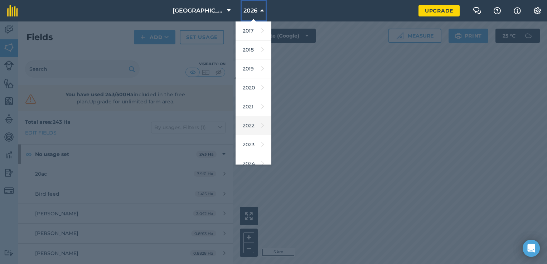
scroll to position [64, 0]
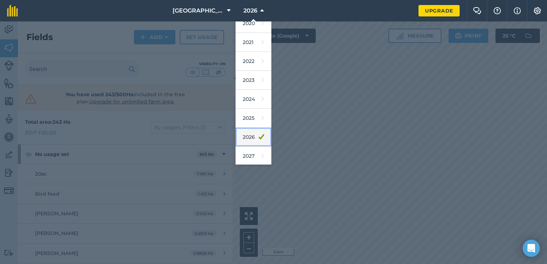
click at [248, 136] on link "2026" at bounding box center [254, 137] width 36 height 19
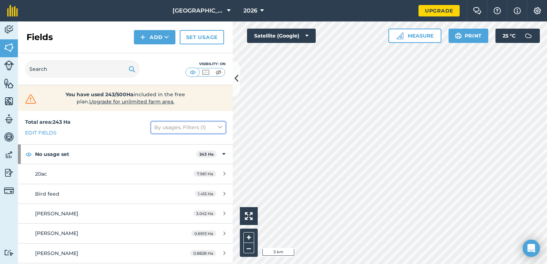
click at [203, 129] on button "By usages, Filters (1)" at bounding box center [188, 127] width 74 height 11
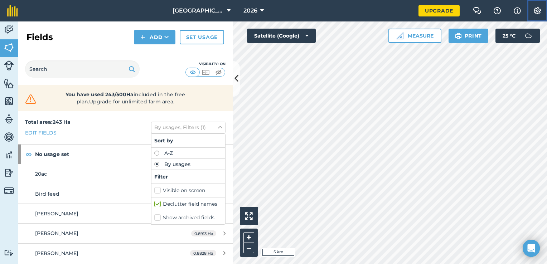
click at [533, 11] on img at bounding box center [537, 10] width 9 height 7
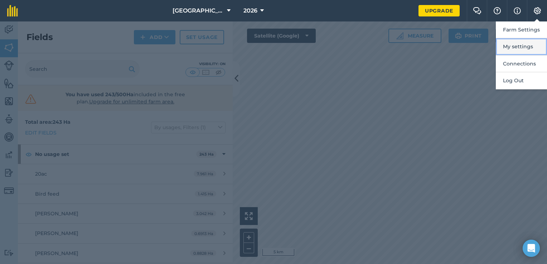
click at [509, 50] on button "My settings" at bounding box center [521, 46] width 51 height 17
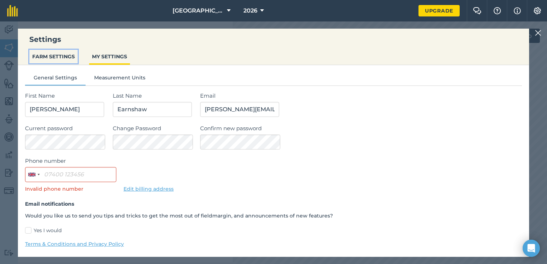
click at [61, 57] on button "FARM SETTINGS" at bounding box center [53, 57] width 48 height 14
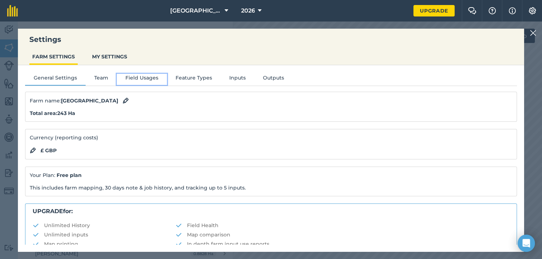
click at [143, 79] on button "Field Usages" at bounding box center [142, 79] width 50 height 11
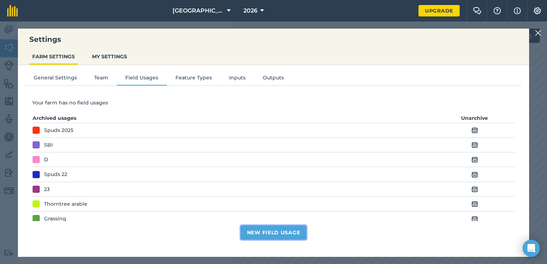
click at [268, 233] on button "New Field Usage" at bounding box center [274, 233] width 66 height 14
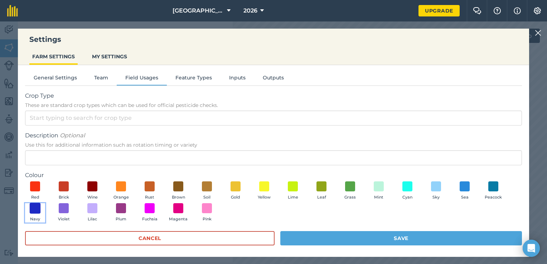
click at [37, 209] on span at bounding box center [35, 208] width 11 height 11
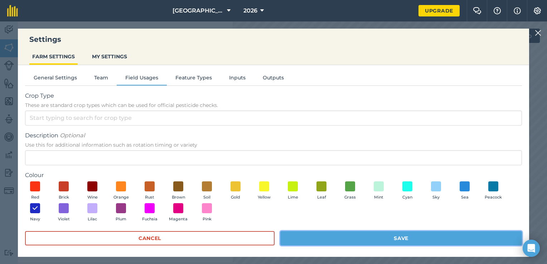
click at [305, 243] on button "Save" at bounding box center [401, 238] width 242 height 14
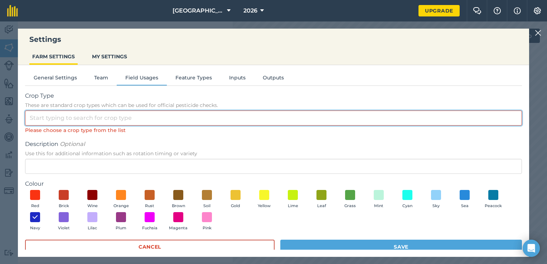
click at [158, 122] on input "Crop Type These are standard crop types which can be used for official pesticid…" at bounding box center [273, 118] width 497 height 15
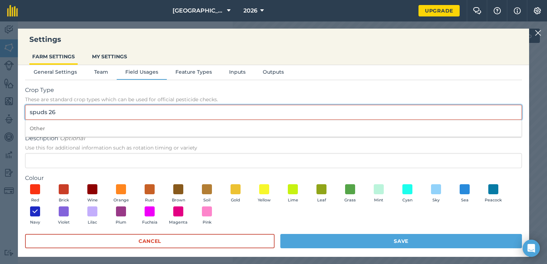
scroll to position [11, 0]
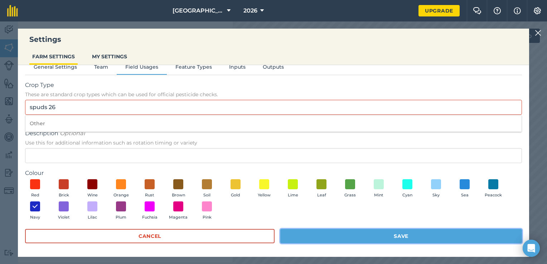
click at [371, 236] on button "Save" at bounding box center [401, 236] width 242 height 14
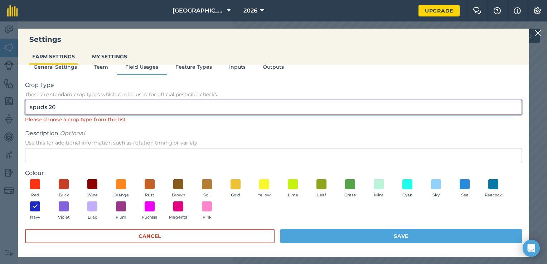
click at [105, 112] on input "spuds 26" at bounding box center [273, 107] width 497 height 15
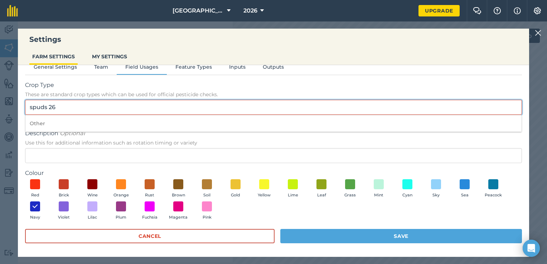
click at [106, 110] on input "spuds 26" at bounding box center [273, 107] width 497 height 15
type input "s"
click at [99, 109] on input "Crop Type These are standard crop types which can be used for official pesticid…" at bounding box center [273, 107] width 497 height 15
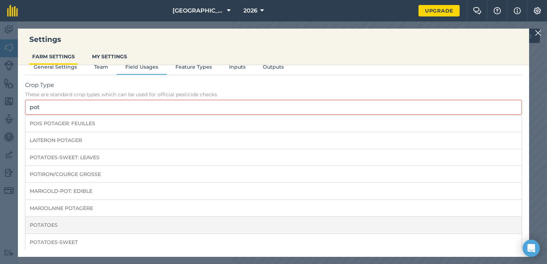
click at [73, 224] on li "POTATOES" at bounding box center [273, 225] width 496 height 17
type input "POTATOES"
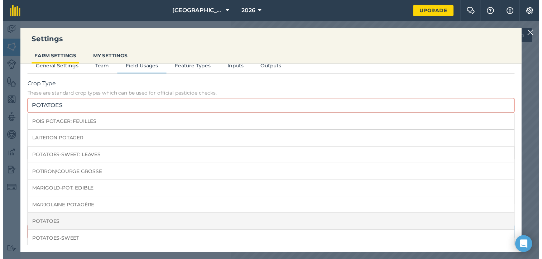
scroll to position [2, 0]
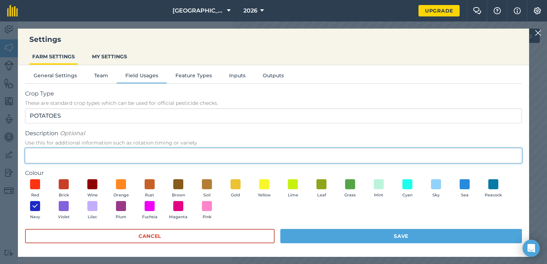
click at [58, 154] on input "Description Optional Use this for additional information such as rotation timin…" at bounding box center [273, 155] width 497 height 15
type input "2026"
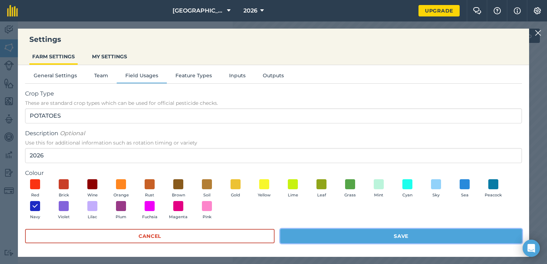
click at [347, 237] on button "Save" at bounding box center [401, 236] width 242 height 14
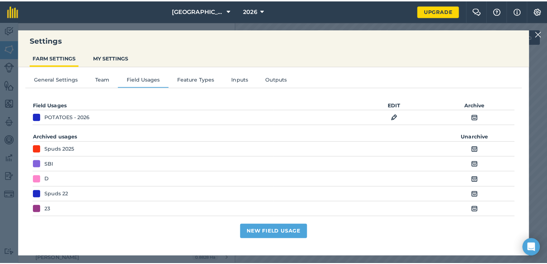
scroll to position [0, 0]
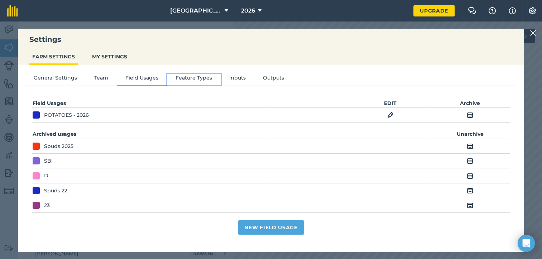
click at [189, 76] on button "Feature Types" at bounding box center [194, 79] width 54 height 11
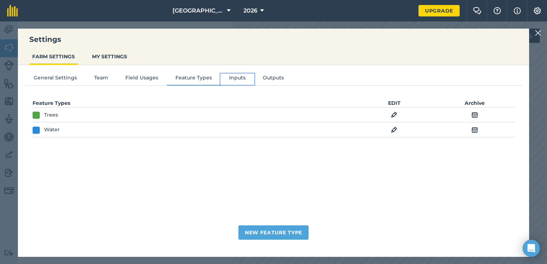
click at [235, 75] on button "Inputs" at bounding box center [238, 79] width 34 height 11
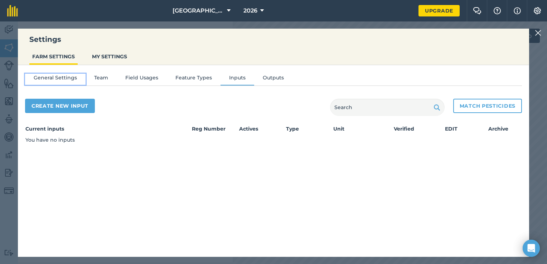
click at [48, 81] on button "General Settings" at bounding box center [55, 79] width 61 height 11
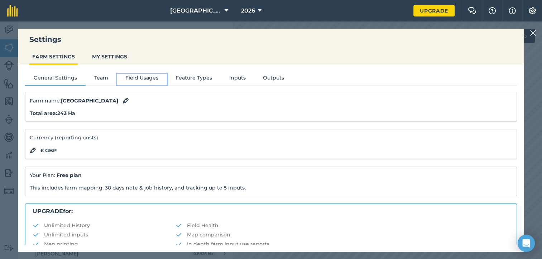
click at [142, 79] on button "Field Usages" at bounding box center [142, 79] width 50 height 11
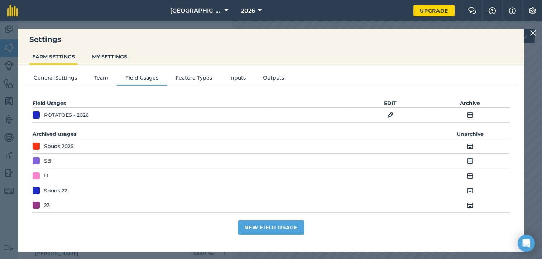
click at [9, 47] on div "Settings FARM SETTINGS MY SETTINGS General Settings Team Field Usages Feature T…" at bounding box center [271, 139] width 542 height 237
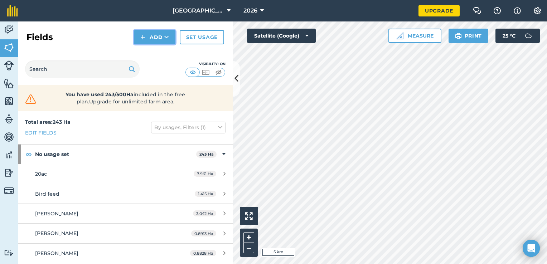
click at [162, 39] on button "Add" at bounding box center [155, 37] width 42 height 14
click at [158, 68] on link "Import" at bounding box center [154, 70] width 39 height 16
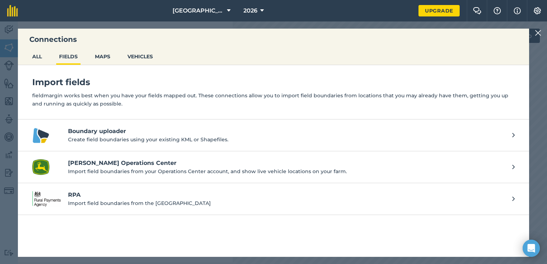
click at [86, 201] on p "Import field boundaries from the [GEOGRAPHIC_DATA]" at bounding box center [286, 203] width 437 height 8
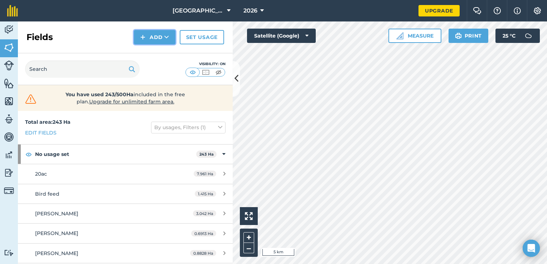
click at [158, 38] on button "Add" at bounding box center [155, 37] width 42 height 14
click at [153, 71] on link "Import" at bounding box center [154, 70] width 39 height 16
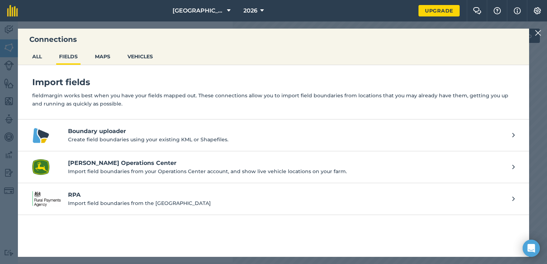
click at [93, 132] on h4 "Boundary uploader" at bounding box center [286, 131] width 437 height 9
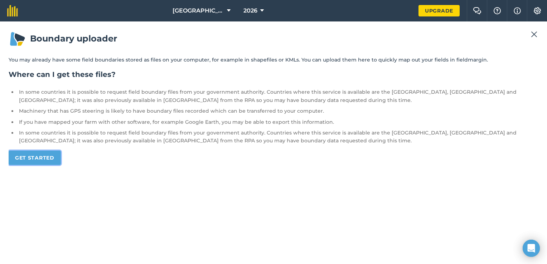
click at [41, 156] on link "Get started" at bounding box center [35, 158] width 52 height 14
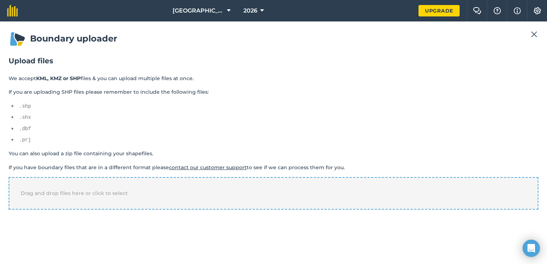
click at [72, 195] on div "Drag and drop files here or click to select" at bounding box center [274, 193] width 530 height 32
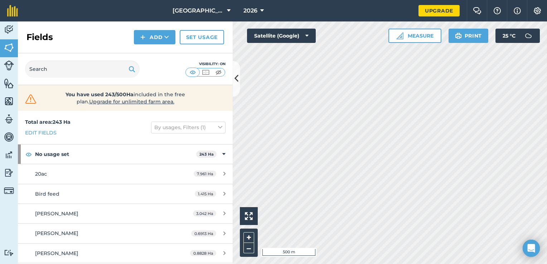
click at [192, 117] on div "Activity Fields Livestock Features Maps Team Vehicles Data Reporting Billing Tu…" at bounding box center [273, 142] width 547 height 243
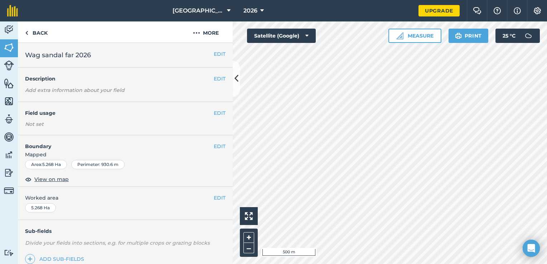
click at [103, 54] on h2 "Wag sandal far 2026" at bounding box center [119, 55] width 189 height 10
click at [97, 57] on h2 "Wag sandal far 2026" at bounding box center [119, 55] width 189 height 10
click at [214, 50] on button "EDIT" at bounding box center [220, 54] width 12 height 8
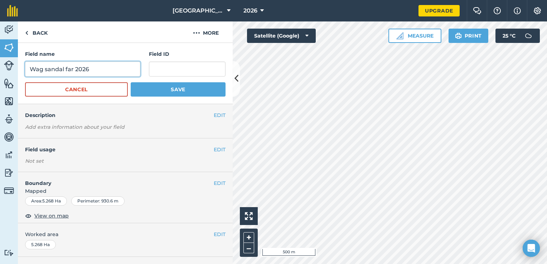
click at [105, 68] on input "Wag sandal far 2026" at bounding box center [82, 69] width 115 height 15
type input "Wag sandal far"
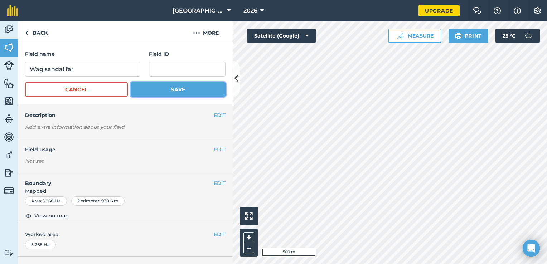
click at [189, 89] on button "Save" at bounding box center [178, 89] width 95 height 14
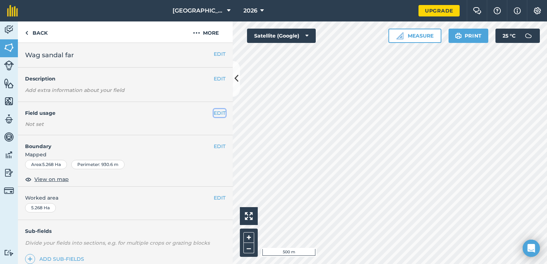
click at [216, 110] on button "EDIT" at bounding box center [220, 113] width 12 height 8
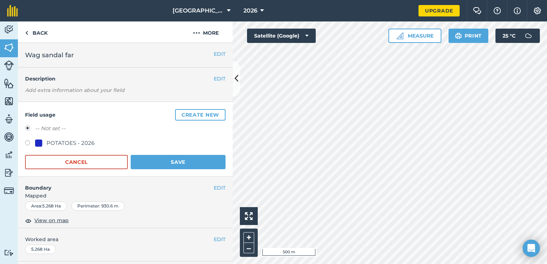
click at [27, 141] on label at bounding box center [30, 143] width 10 height 7
radio input "true"
radio input "false"
click at [170, 163] on button "Save" at bounding box center [178, 162] width 95 height 14
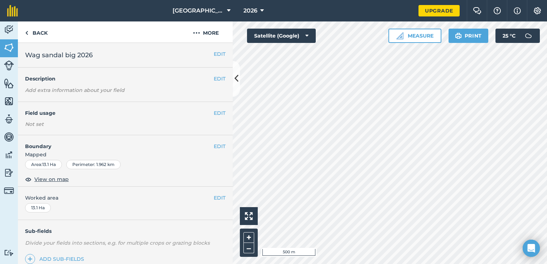
click at [170, 58] on h2 "Wag sandal big 2026" at bounding box center [119, 55] width 189 height 10
click at [216, 51] on button "EDIT" at bounding box center [220, 54] width 12 height 8
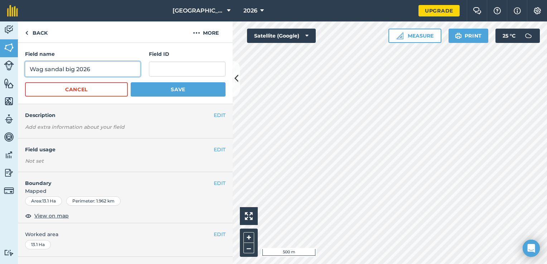
click at [117, 66] on input "Wag sandal big 2026" at bounding box center [82, 69] width 115 height 15
type input "Wag sandal big"
drag, startPoint x: 180, startPoint y: 100, endPoint x: 179, endPoint y: 96, distance: 3.7
click at [180, 99] on div "Field name Wag sandal big Field ID Cancel Save" at bounding box center [125, 73] width 215 height 61
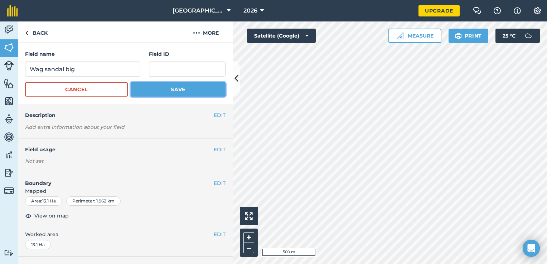
click at [182, 91] on button "Save" at bounding box center [178, 89] width 95 height 14
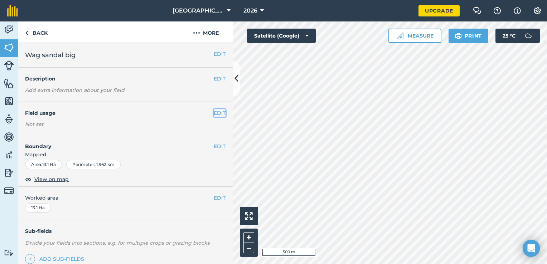
click at [214, 112] on button "EDIT" at bounding box center [220, 113] width 12 height 8
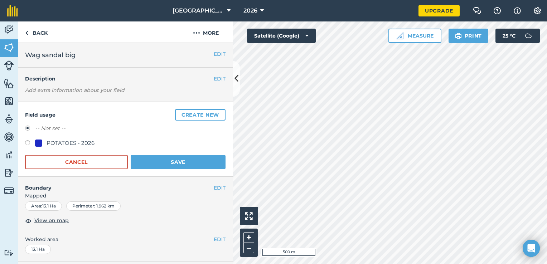
click at [27, 143] on label at bounding box center [30, 143] width 10 height 7
radio input "true"
radio input "false"
click at [168, 156] on button "Save" at bounding box center [178, 162] width 95 height 14
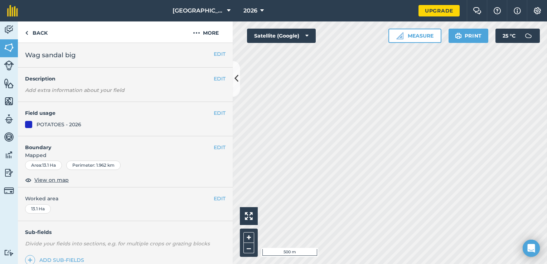
click at [233, 233] on div at bounding box center [390, 142] width 314 height 243
click at [302, 35] on button "Satellite (Google)" at bounding box center [281, 36] width 69 height 14
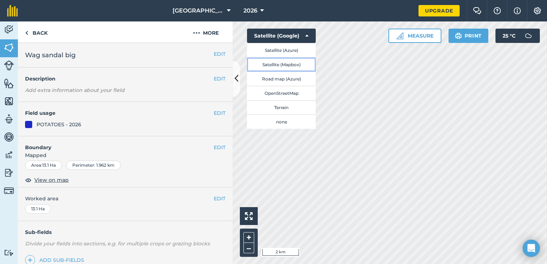
click at [276, 62] on button "Satellite (Mapbox)" at bounding box center [281, 64] width 69 height 14
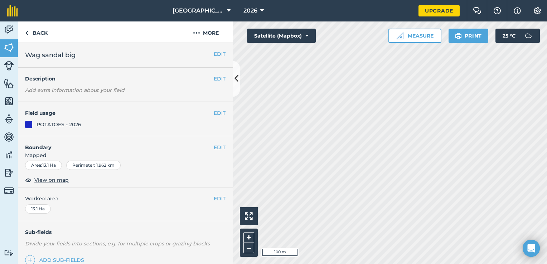
click at [405, 264] on html "[GEOGRAPHIC_DATA] 2026 Upgrade Farm Chat Help Info Settings Map printing is not…" at bounding box center [273, 132] width 547 height 264
click at [421, 264] on html "[GEOGRAPHIC_DATA] 2026 Upgrade Farm Chat Help Info Settings Map printing is not…" at bounding box center [273, 132] width 547 height 264
click at [275, 10] on div "[GEOGRAPHIC_DATA] 2026 Upgrade Farm Chat Help Info Settings Map printing is not…" at bounding box center [273, 132] width 547 height 264
click at [309, 38] on button "Satellite (Mapbox)" at bounding box center [281, 36] width 69 height 14
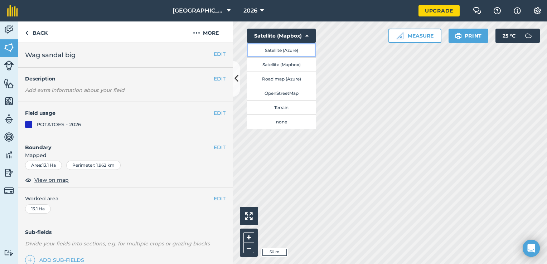
click at [299, 49] on button "Satellite (Azure)" at bounding box center [281, 50] width 69 height 14
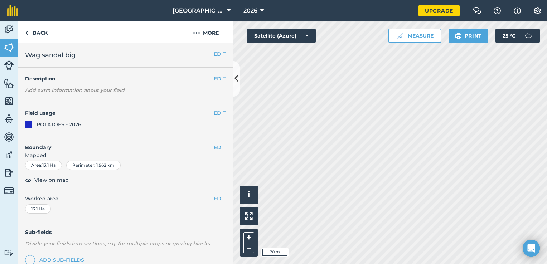
click at [293, 0] on html "[GEOGRAPHIC_DATA] 2026 Upgrade Farm Chat Help Info Settings Map printing is not…" at bounding box center [273, 132] width 547 height 264
click at [11, 49] on img at bounding box center [9, 47] width 10 height 11
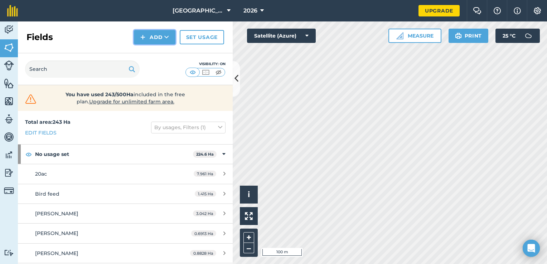
click at [160, 41] on button "Add" at bounding box center [155, 37] width 42 height 14
click at [158, 66] on link "Import" at bounding box center [154, 70] width 39 height 16
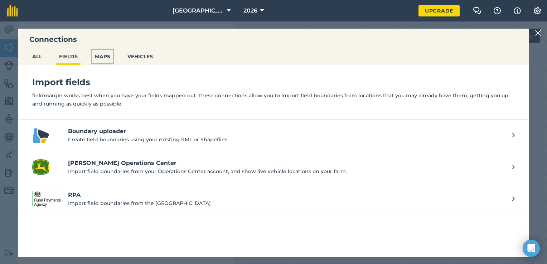
click at [102, 58] on button "MAPS" at bounding box center [102, 57] width 21 height 14
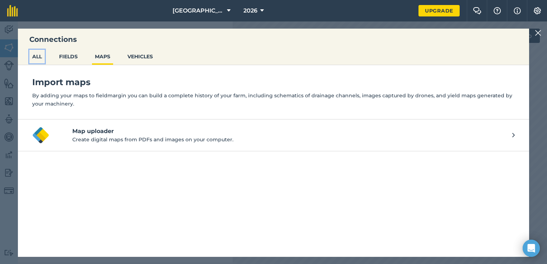
click at [37, 59] on button "ALL" at bounding box center [36, 57] width 15 height 14
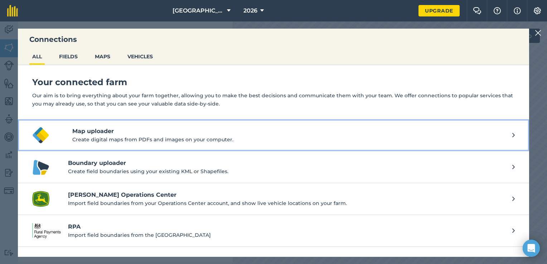
click at [97, 136] on p "Create digital maps from PDFs and images on your computer." at bounding box center [292, 140] width 440 height 8
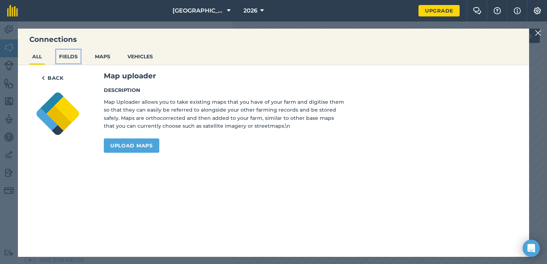
click at [67, 57] on button "FIELDS" at bounding box center [68, 57] width 24 height 14
click at [30, 57] on ul "ALL FIELDS MAPS VEHICLES" at bounding box center [273, 57] width 511 height 15
click at [315, 21] on div "Connections ALL FIELDS MAPS VEHICLES Back Map uploader Description Map Uploader…" at bounding box center [273, 142] width 547 height 243
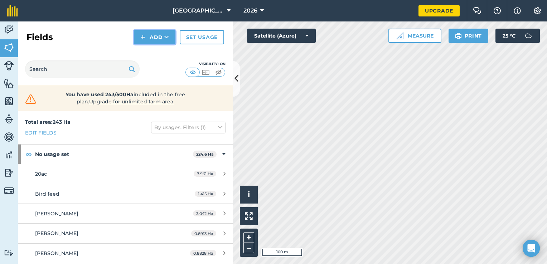
click at [157, 39] on button "Add" at bounding box center [155, 37] width 42 height 14
click at [162, 55] on link "Draw" at bounding box center [154, 53] width 39 height 16
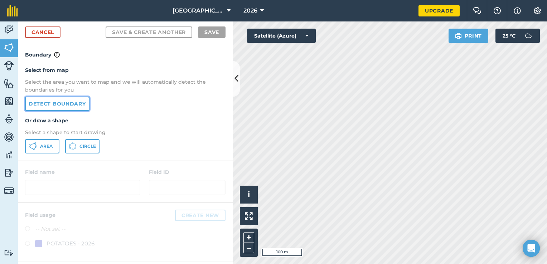
click at [59, 102] on link "Detect boundary" at bounding box center [57, 104] width 64 height 14
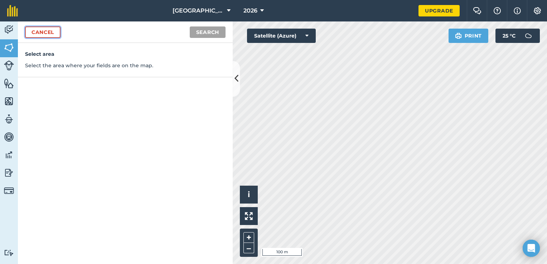
click at [37, 29] on link "Cancel" at bounding box center [42, 31] width 35 height 11
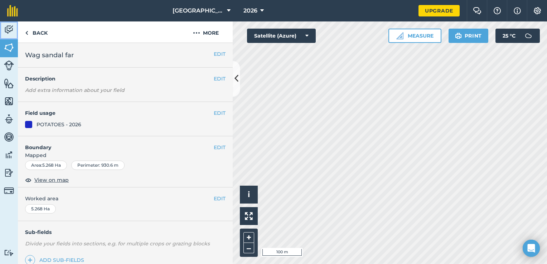
click at [4, 31] on img at bounding box center [9, 29] width 10 height 11
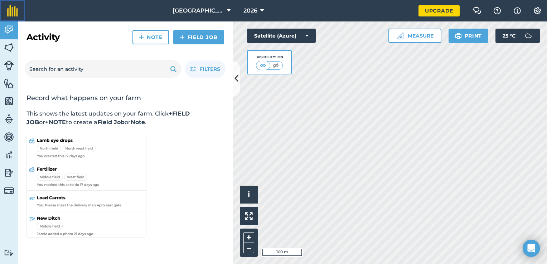
click at [15, 16] on link at bounding box center [12, 10] width 25 height 21
click at [4, 51] on img at bounding box center [9, 47] width 10 height 11
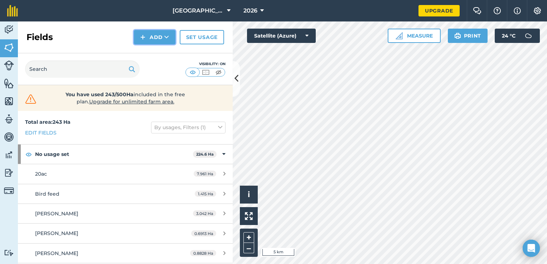
click at [152, 30] on button "Add" at bounding box center [155, 37] width 42 height 14
click at [155, 51] on link "Draw" at bounding box center [154, 53] width 39 height 16
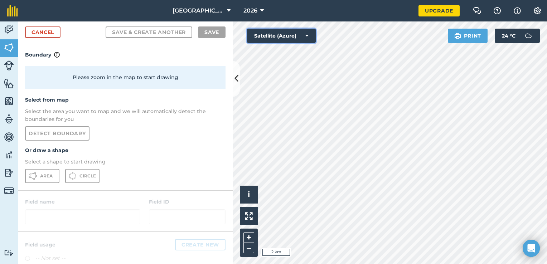
click at [266, 38] on button "Satellite (Azure)" at bounding box center [281, 36] width 69 height 14
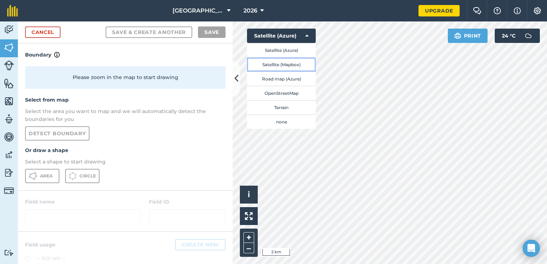
click at [283, 65] on button "Satellite (Mapbox)" at bounding box center [281, 64] width 69 height 14
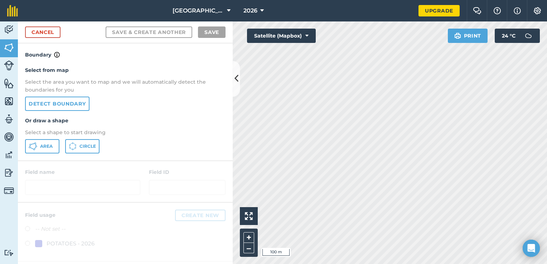
click at [300, 0] on html "[GEOGRAPHIC_DATA] 2026 Upgrade Farm Chat Help Info Settings Map printing is not…" at bounding box center [273, 132] width 547 height 264
click at [267, 0] on html "[GEOGRAPHIC_DATA] 2026 Upgrade Farm Chat Help Info Settings Map printing is not…" at bounding box center [273, 132] width 547 height 264
click at [364, 0] on html "[GEOGRAPHIC_DATA] 2026 Upgrade Farm Chat Help Info Settings Map printing is not…" at bounding box center [273, 132] width 547 height 264
click at [71, 100] on link "Detect boundary" at bounding box center [57, 104] width 64 height 14
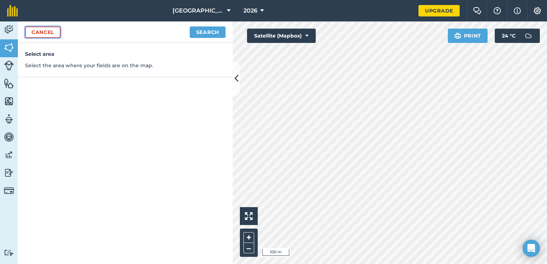
click at [45, 33] on link "Cancel" at bounding box center [42, 31] width 35 height 11
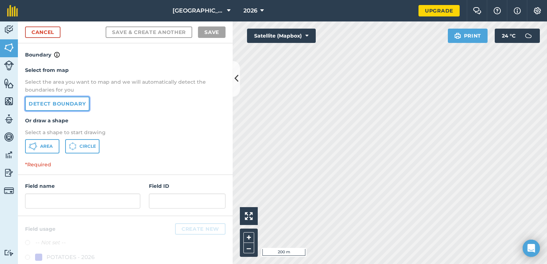
click at [66, 106] on link "Detect boundary" at bounding box center [57, 104] width 64 height 14
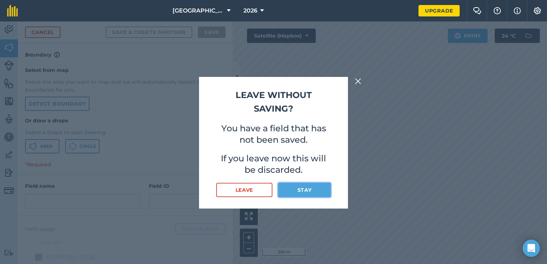
click at [293, 193] on button "Stay" at bounding box center [304, 190] width 53 height 14
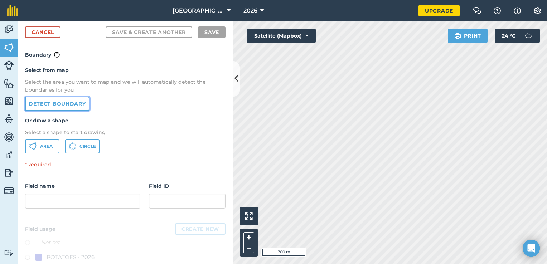
click at [74, 104] on link "Detect boundary" at bounding box center [57, 104] width 64 height 14
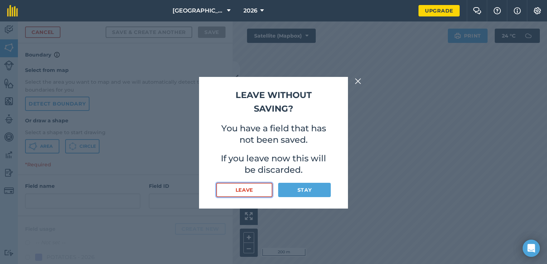
click at [245, 197] on button "Leave" at bounding box center [244, 190] width 56 height 14
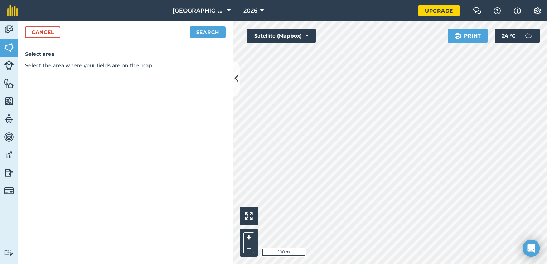
click at [61, 59] on div "Select area Select the area where your fields are on the map." at bounding box center [125, 60] width 215 height 34
click at [215, 34] on button "Search" at bounding box center [208, 31] width 36 height 11
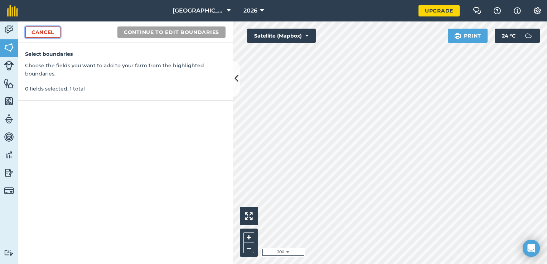
click at [42, 37] on link "Cancel" at bounding box center [42, 31] width 35 height 11
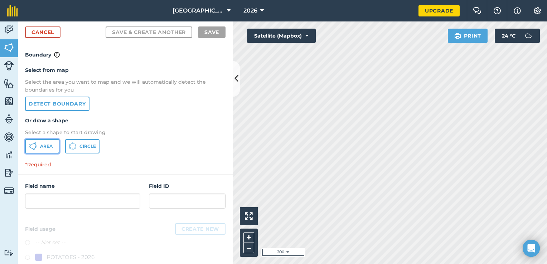
click at [55, 144] on button "Area" at bounding box center [42, 146] width 34 height 14
click at [74, 104] on link "Detect boundary" at bounding box center [57, 104] width 64 height 14
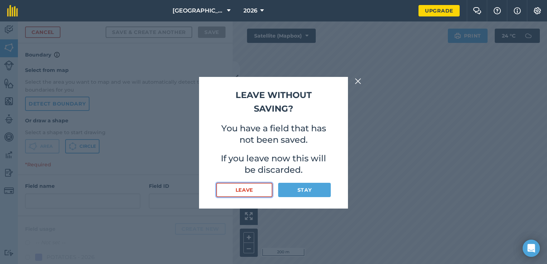
click at [244, 192] on button "Leave" at bounding box center [244, 190] width 56 height 14
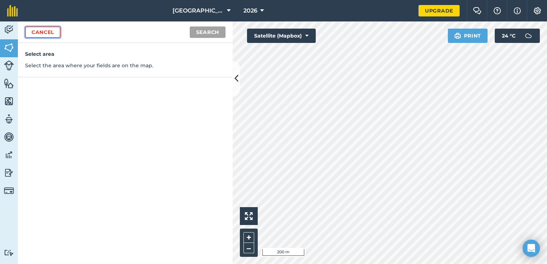
click at [53, 32] on link "Cancel" at bounding box center [42, 31] width 35 height 11
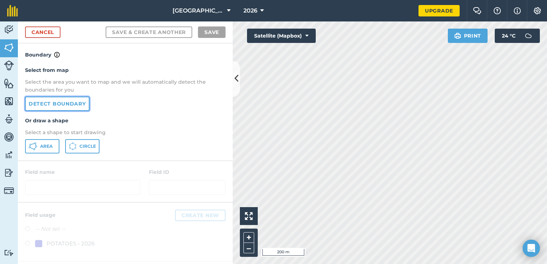
click at [85, 104] on link "Detect boundary" at bounding box center [57, 104] width 64 height 14
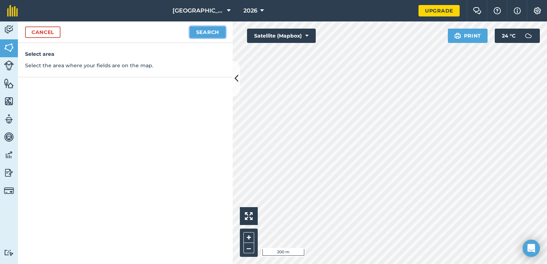
click at [218, 30] on button "Search" at bounding box center [208, 31] width 36 height 11
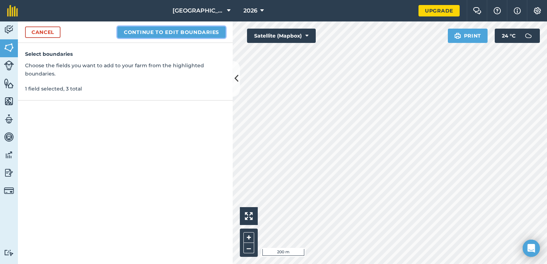
click at [183, 30] on button "Continue to edit boundaries" at bounding box center [171, 31] width 108 height 11
click at [167, 34] on button "Continue to name fields" at bounding box center [179, 31] width 93 height 11
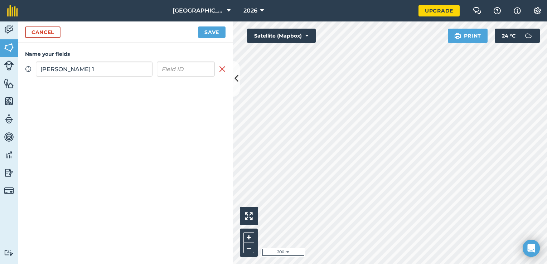
type input "[PERSON_NAME] 1"
click at [208, 37] on button "Save" at bounding box center [212, 31] width 28 height 11
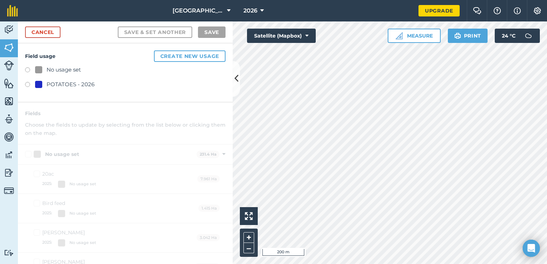
click at [25, 85] on label at bounding box center [30, 85] width 10 height 7
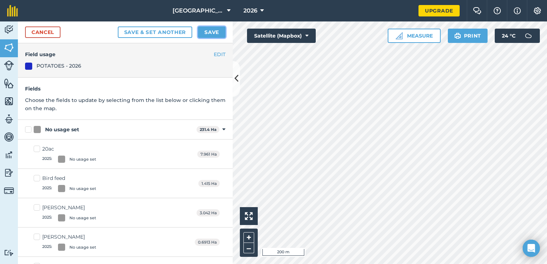
click at [213, 32] on button "Save" at bounding box center [212, 31] width 28 height 11
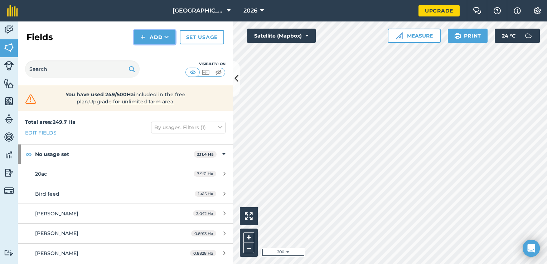
click at [155, 38] on button "Add" at bounding box center [155, 37] width 42 height 14
click at [156, 51] on link "Draw" at bounding box center [154, 53] width 39 height 16
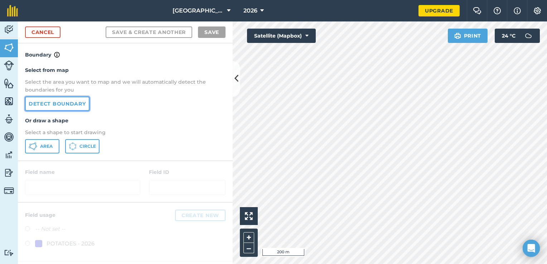
click at [68, 104] on link "Detect boundary" at bounding box center [57, 104] width 64 height 14
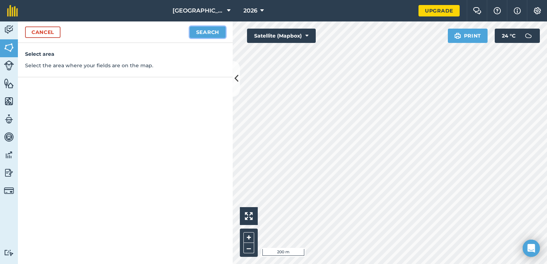
click at [201, 34] on button "Search" at bounding box center [208, 31] width 36 height 11
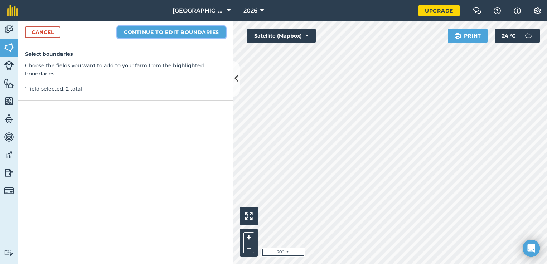
click at [203, 35] on button "Continue to edit boundaries" at bounding box center [171, 31] width 108 height 11
click at [199, 35] on button "Continue to name fields" at bounding box center [179, 31] width 93 height 11
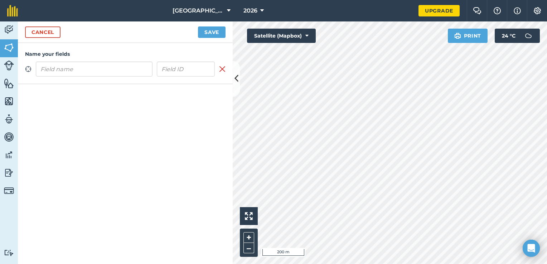
click at [106, 69] on input "text" at bounding box center [94, 69] width 117 height 15
type input "[PERSON_NAME] 2"
click at [212, 30] on button "Save" at bounding box center [212, 31] width 28 height 11
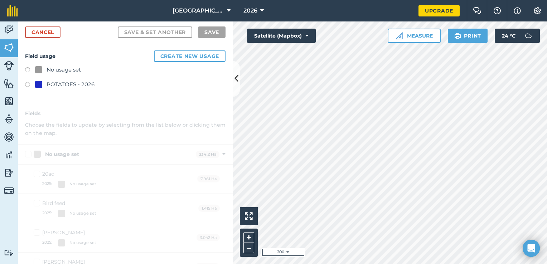
click at [27, 83] on label at bounding box center [30, 85] width 10 height 7
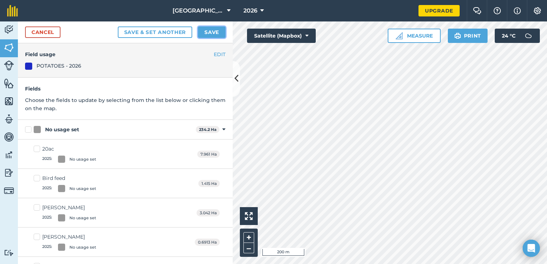
click at [212, 33] on button "Save" at bounding box center [212, 31] width 28 height 11
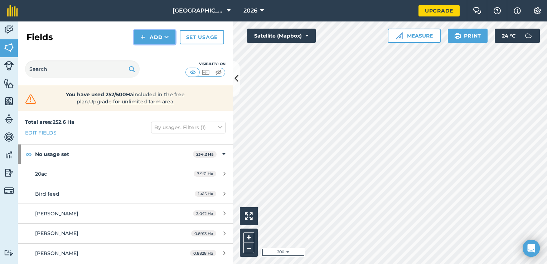
click at [154, 34] on button "Add" at bounding box center [155, 37] width 42 height 14
click at [167, 51] on link "Draw" at bounding box center [154, 53] width 39 height 16
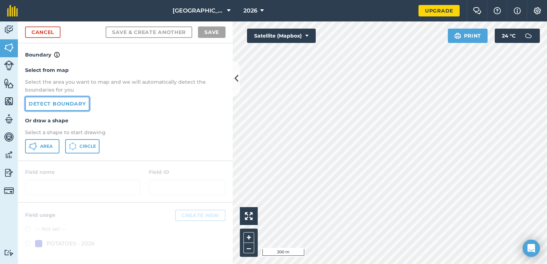
click at [79, 102] on link "Detect boundary" at bounding box center [57, 104] width 64 height 14
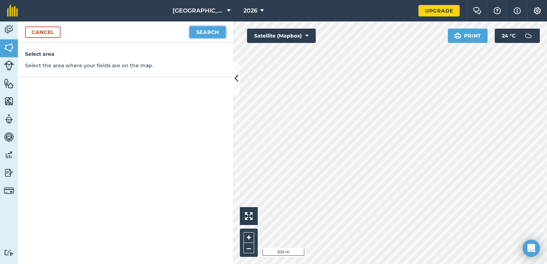
click at [205, 28] on button "Search" at bounding box center [208, 31] width 36 height 11
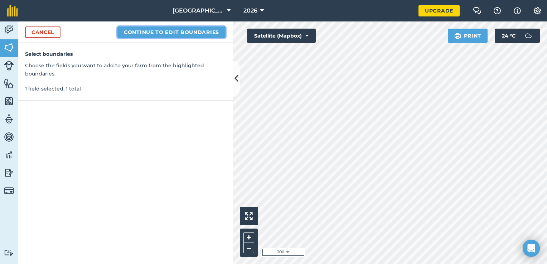
click at [179, 34] on button "Continue to edit boundaries" at bounding box center [171, 31] width 108 height 11
click at [183, 35] on button "Continue to name fields" at bounding box center [179, 31] width 93 height 11
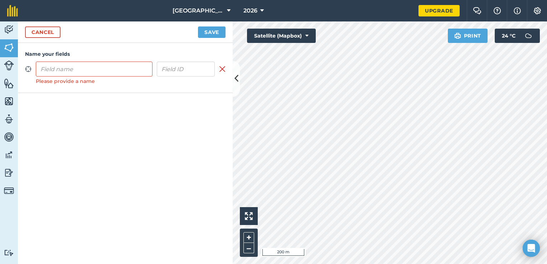
click at [84, 77] on div "Name your fields Zoom to field Please provide a name Remove field" at bounding box center [125, 68] width 215 height 50
click at [87, 72] on input "text" at bounding box center [94, 69] width 117 height 15
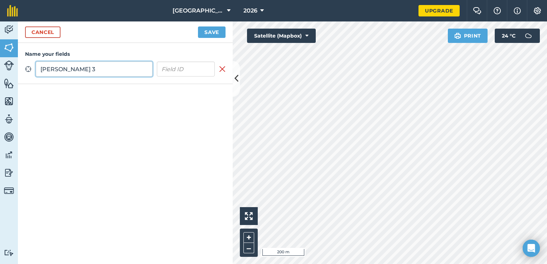
type input "[PERSON_NAME] 3"
click at [211, 32] on button "Save" at bounding box center [212, 31] width 28 height 11
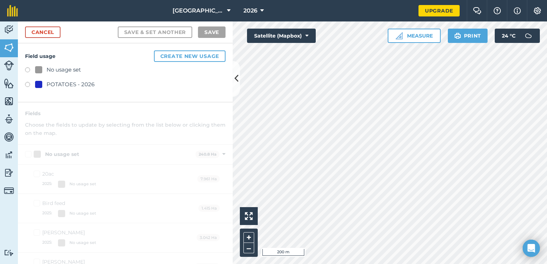
click at [26, 85] on label at bounding box center [30, 85] width 10 height 7
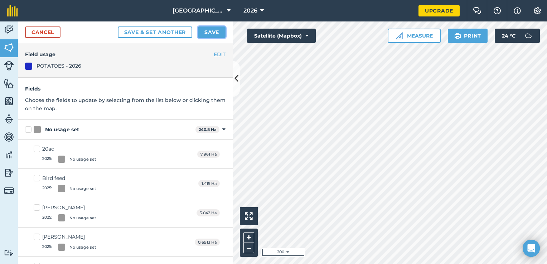
click at [213, 32] on button "Save" at bounding box center [212, 31] width 28 height 11
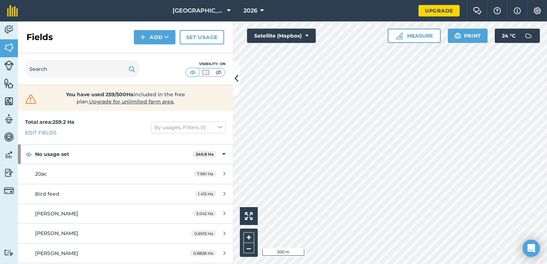
click at [498, 264] on html "[GEOGRAPHIC_DATA] 2026 Upgrade Farm Chat Help Info Settings Map printing is not…" at bounding box center [273, 132] width 547 height 264
click at [388, 11] on div "[GEOGRAPHIC_DATA] 2026 Upgrade Farm Chat Help Info Settings Map printing is not…" at bounding box center [273, 132] width 547 height 264
click at [428, 264] on html "[GEOGRAPHIC_DATA] 2026 Upgrade Farm Chat Help Info Settings Map printing is not…" at bounding box center [273, 132] width 547 height 264
click at [407, 264] on html "[GEOGRAPHIC_DATA] 2026 Upgrade Farm Chat Help Info Settings Map printing is not…" at bounding box center [273, 132] width 547 height 264
click at [372, 264] on html "[GEOGRAPHIC_DATA] 2026 Upgrade Farm Chat Help Info Settings Map printing is not…" at bounding box center [273, 132] width 547 height 264
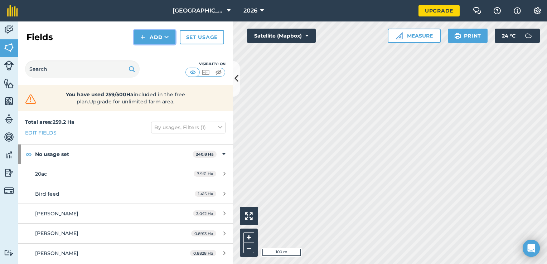
click at [155, 40] on button "Add" at bounding box center [155, 37] width 42 height 14
click at [152, 52] on link "Draw" at bounding box center [154, 53] width 39 height 16
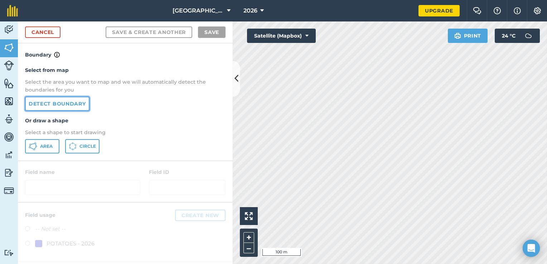
click at [45, 103] on link "Detect boundary" at bounding box center [57, 104] width 64 height 14
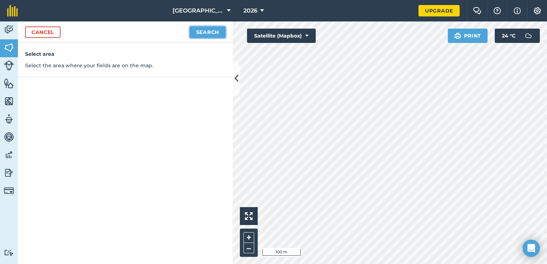
click at [206, 32] on button "Search" at bounding box center [208, 31] width 36 height 11
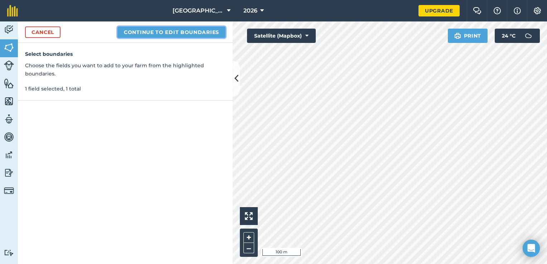
click at [133, 32] on button "Continue to edit boundaries" at bounding box center [171, 31] width 108 height 11
click at [175, 34] on button "Continue to name fields" at bounding box center [179, 31] width 93 height 11
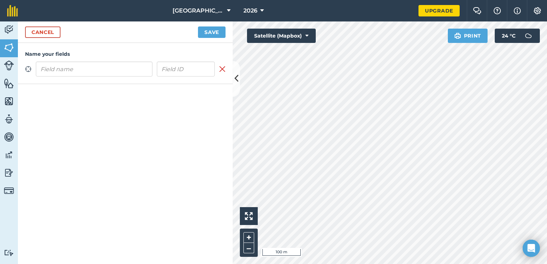
click at [141, 68] on input "text" at bounding box center [94, 69] width 117 height 15
type input "[PERSON_NAME] 1"
click at [223, 31] on button "Save" at bounding box center [212, 31] width 28 height 11
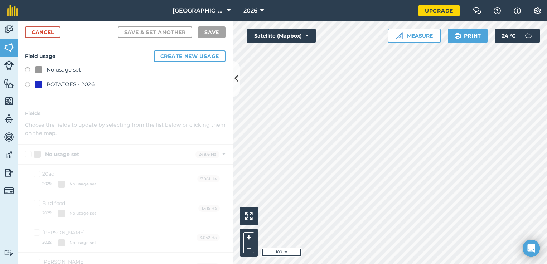
click at [25, 83] on label at bounding box center [30, 85] width 10 height 7
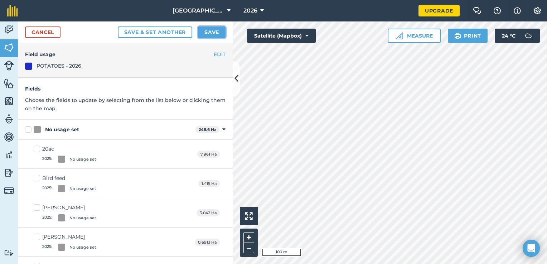
click at [218, 33] on button "Save" at bounding box center [212, 31] width 28 height 11
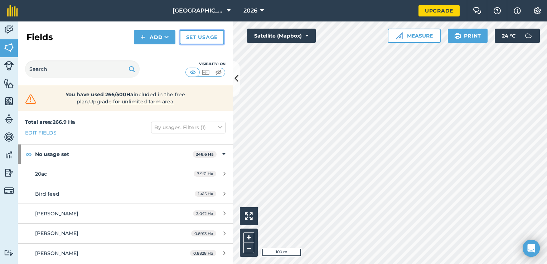
click at [208, 39] on link "Set usage" at bounding box center [202, 37] width 44 height 14
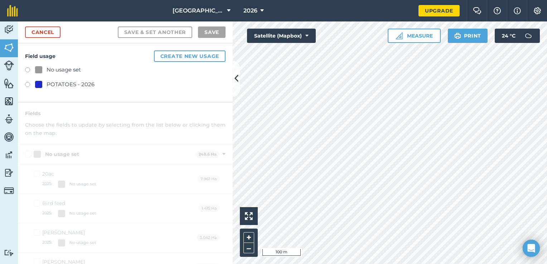
click at [27, 83] on label at bounding box center [30, 85] width 10 height 7
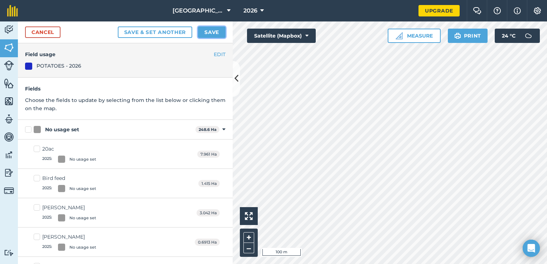
click at [209, 32] on button "Save" at bounding box center [212, 31] width 28 height 11
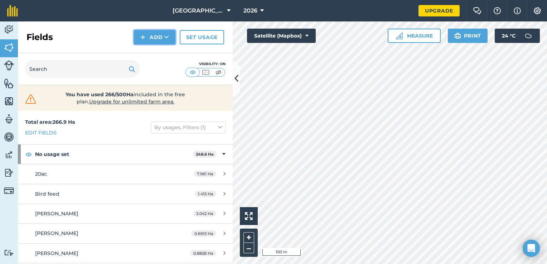
click at [145, 34] on img at bounding box center [142, 37] width 5 height 9
click at [148, 52] on link "Draw" at bounding box center [154, 53] width 39 height 16
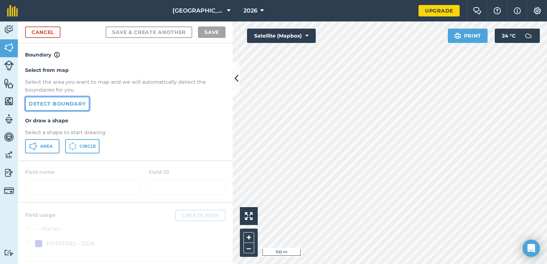
click at [58, 101] on link "Detect boundary" at bounding box center [57, 104] width 64 height 14
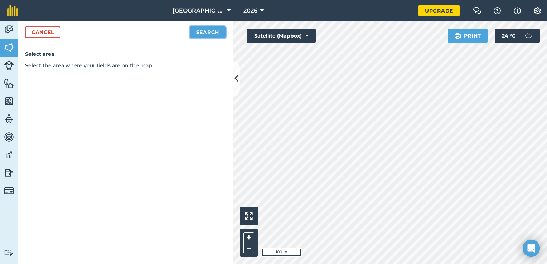
click at [204, 32] on button "Search" at bounding box center [208, 31] width 36 height 11
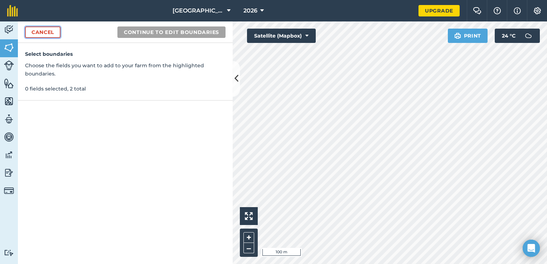
click at [43, 33] on link "Cancel" at bounding box center [42, 31] width 35 height 11
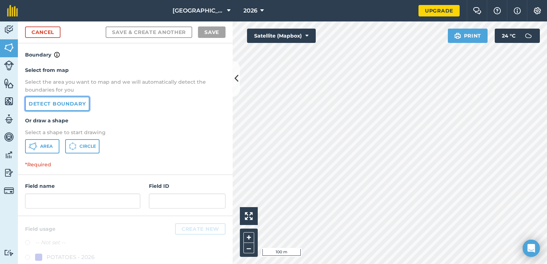
click at [71, 104] on link "Detect boundary" at bounding box center [57, 104] width 64 height 14
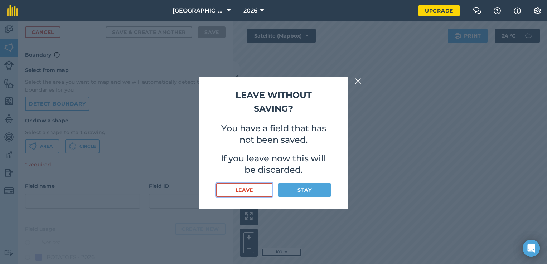
click at [261, 193] on button "Leave" at bounding box center [244, 190] width 56 height 14
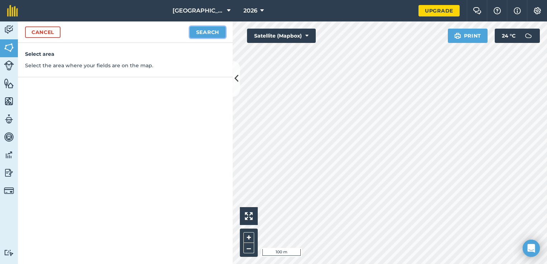
click at [205, 34] on button "Search" at bounding box center [208, 31] width 36 height 11
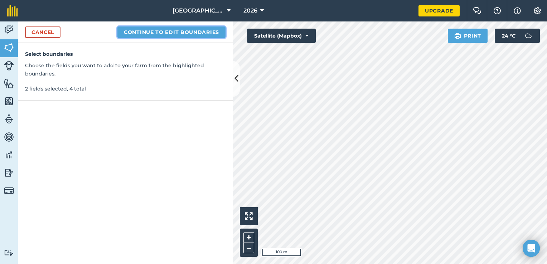
click at [198, 36] on button "Continue to edit boundaries" at bounding box center [171, 31] width 108 height 11
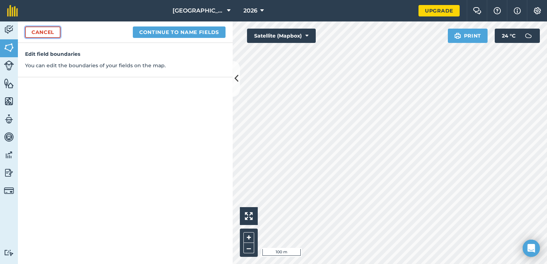
click at [50, 34] on link "Cancel" at bounding box center [42, 31] width 35 height 11
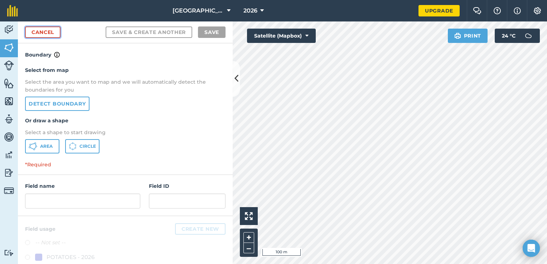
click at [52, 33] on link "Cancel" at bounding box center [42, 31] width 35 height 11
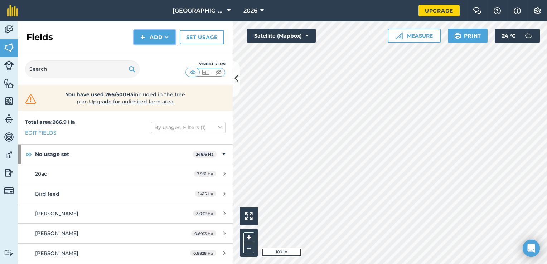
click at [149, 34] on button "Add" at bounding box center [155, 37] width 42 height 14
click at [149, 56] on link "Draw" at bounding box center [154, 53] width 39 height 16
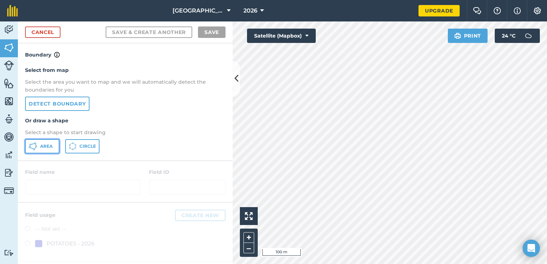
click at [48, 144] on span "Area" at bounding box center [46, 147] width 13 height 6
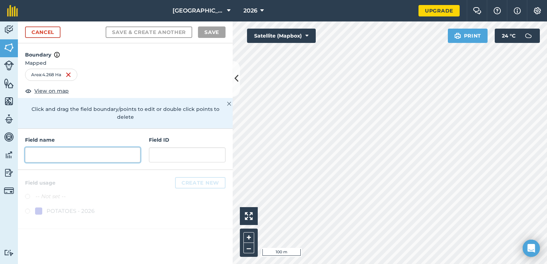
click at [126, 148] on input "text" at bounding box center [82, 155] width 115 height 15
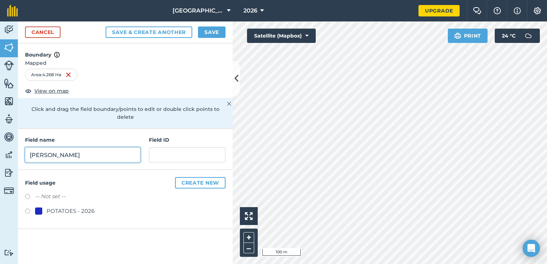
type input "[PERSON_NAME]"
click at [27, 209] on label at bounding box center [30, 212] width 10 height 7
radio input "true"
click at [216, 30] on button "Save" at bounding box center [212, 31] width 28 height 11
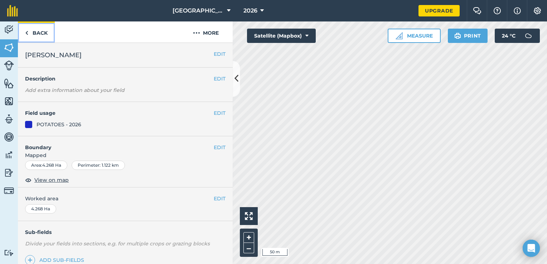
click at [40, 31] on link "Back" at bounding box center [36, 31] width 37 height 21
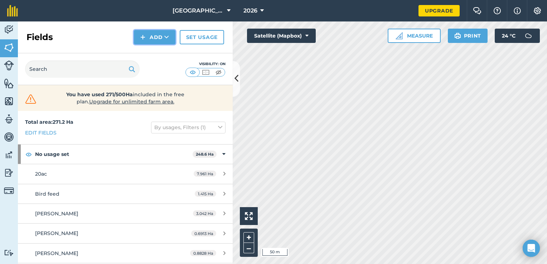
click at [161, 33] on button "Add" at bounding box center [155, 37] width 42 height 14
click at [161, 55] on link "Draw" at bounding box center [154, 53] width 39 height 16
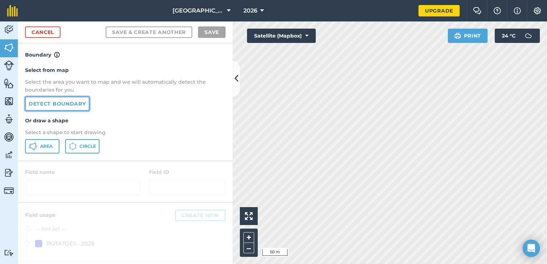
click at [69, 102] on link "Detect boundary" at bounding box center [57, 104] width 64 height 14
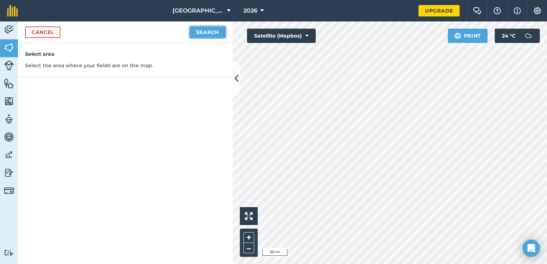
click at [192, 32] on button "Search" at bounding box center [208, 31] width 36 height 11
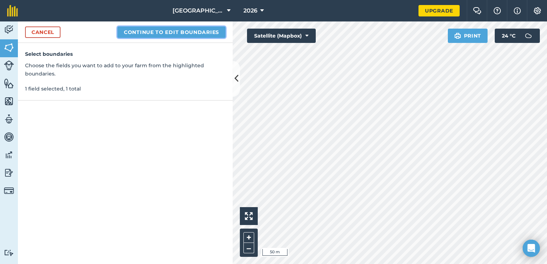
click at [172, 33] on button "Continue to edit boundaries" at bounding box center [171, 31] width 108 height 11
click at [169, 35] on button "Continue to name fields" at bounding box center [179, 31] width 93 height 11
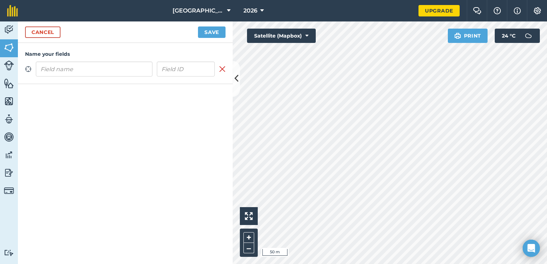
click at [110, 71] on input "text" at bounding box center [94, 69] width 117 height 15
type input "[PERSON_NAME]"
click at [210, 33] on button "Save" at bounding box center [212, 31] width 28 height 11
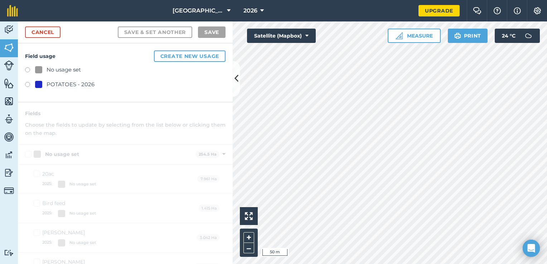
click at [27, 85] on label at bounding box center [30, 85] width 10 height 7
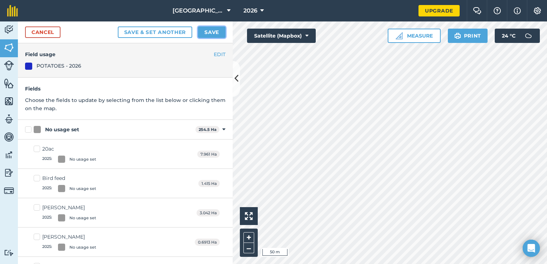
click at [212, 30] on button "Save" at bounding box center [212, 31] width 28 height 11
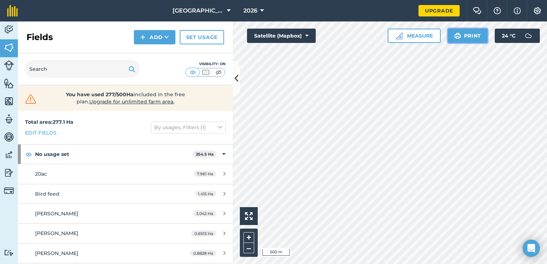
click at [466, 37] on button "Print" at bounding box center [468, 36] width 40 height 14
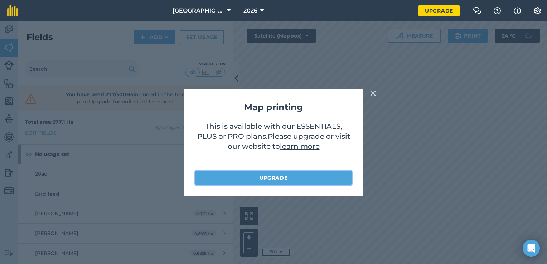
click at [305, 179] on link "Upgrade" at bounding box center [273, 178] width 156 height 14
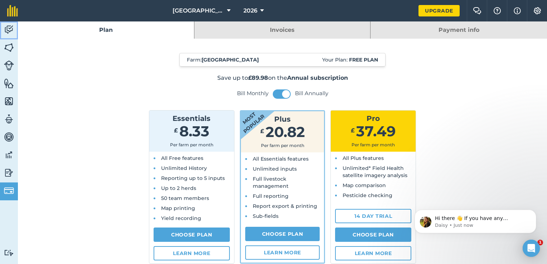
click at [11, 30] on img at bounding box center [9, 29] width 10 height 11
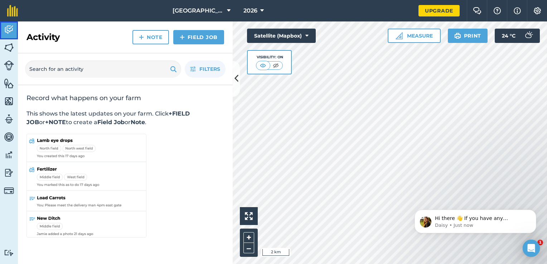
click at [12, 35] on img at bounding box center [9, 29] width 10 height 11
click at [14, 47] on img at bounding box center [9, 47] width 10 height 11
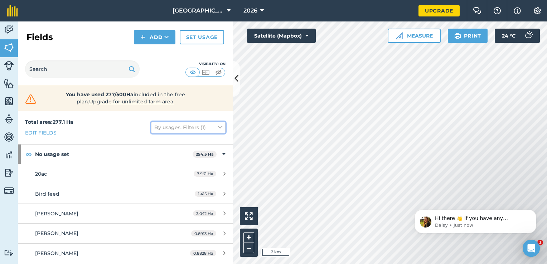
click at [218, 126] on button "By usages, Filters (1)" at bounding box center [188, 127] width 74 height 11
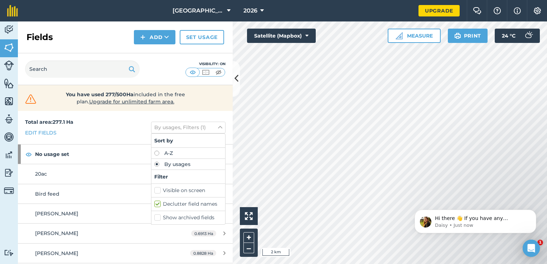
click at [188, 165] on label "By usages" at bounding box center [188, 164] width 68 height 5
click at [154, 154] on label "A-Z" at bounding box center [188, 153] width 68 height 5
radio input "true"
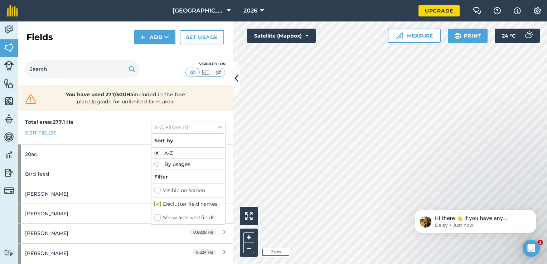
click at [154, 164] on label "By usages" at bounding box center [188, 164] width 68 height 5
radio input "true"
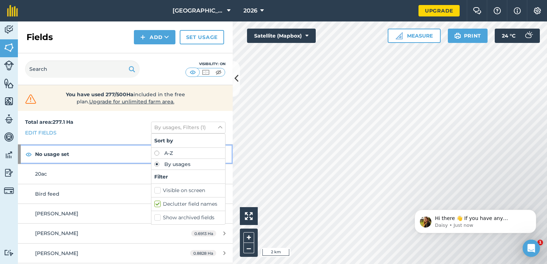
click at [121, 158] on strong "No usage set" at bounding box center [114, 154] width 158 height 19
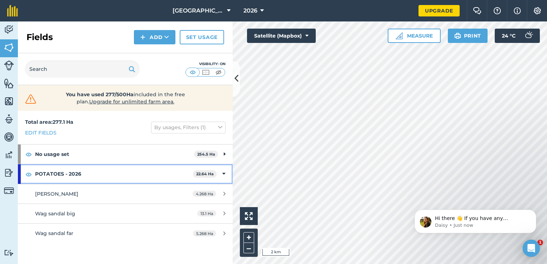
click at [115, 173] on strong "POTATOES - 2026" at bounding box center [114, 173] width 158 height 19
click at [208, 174] on strong "22.64 Ha" at bounding box center [207, 174] width 18 height 5
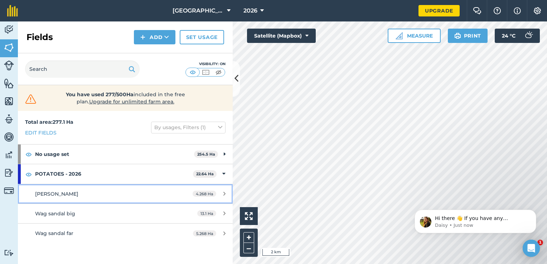
click at [156, 192] on div "[PERSON_NAME]" at bounding box center [102, 194] width 135 height 8
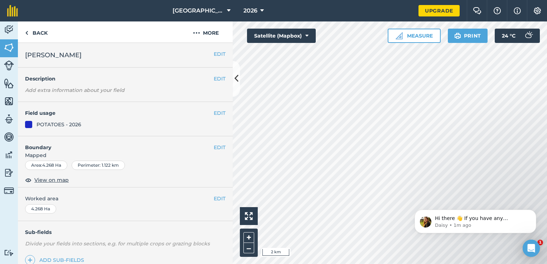
click at [57, 52] on span "[PERSON_NAME]" at bounding box center [53, 55] width 57 height 10
click at [64, 57] on span "[PERSON_NAME]" at bounding box center [53, 55] width 57 height 10
click at [214, 114] on button "EDIT" at bounding box center [220, 113] width 12 height 8
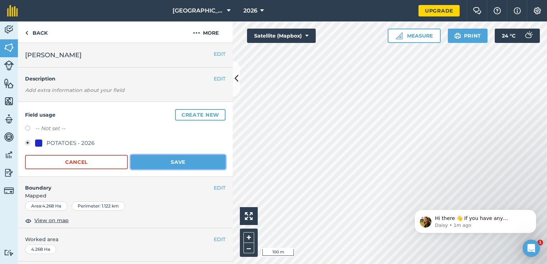
click at [146, 160] on button "Save" at bounding box center [178, 162] width 95 height 14
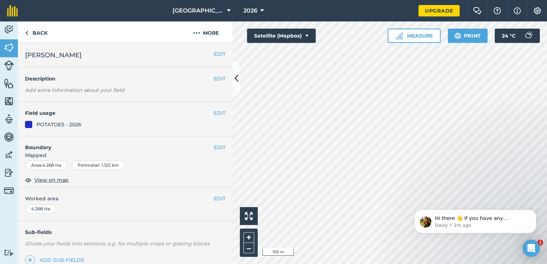
click at [28, 126] on div at bounding box center [28, 124] width 7 height 7
click at [6, 27] on img at bounding box center [9, 29] width 10 height 11
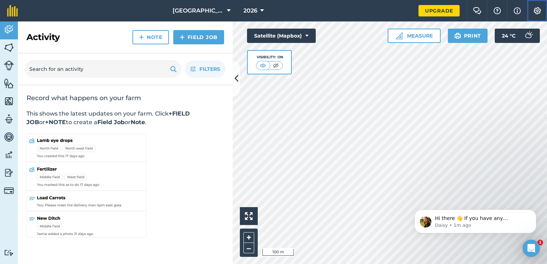
click at [541, 9] on img at bounding box center [537, 10] width 9 height 7
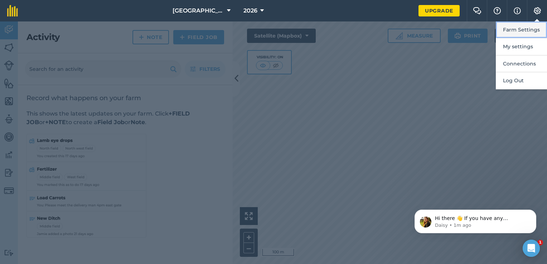
click at [521, 30] on button "Farm Settings" at bounding box center [521, 29] width 51 height 17
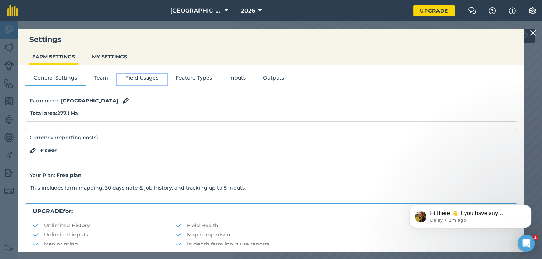
click at [145, 78] on button "Field Usages" at bounding box center [142, 79] width 50 height 11
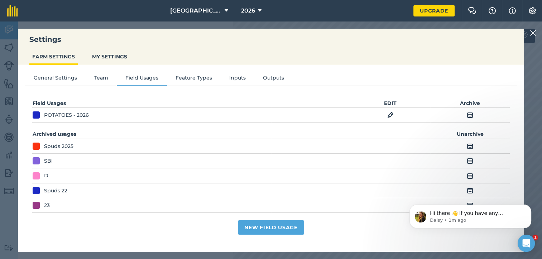
click at [57, 115] on div "POTATOES - 2026" at bounding box center [66, 115] width 45 height 8
click at [391, 114] on img at bounding box center [390, 115] width 6 height 9
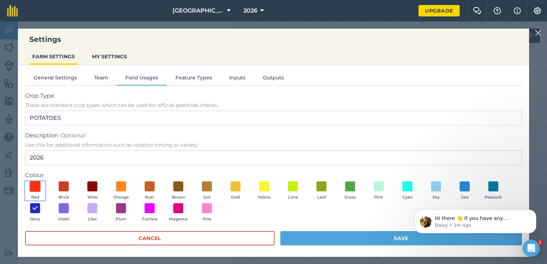
click at [30, 186] on span at bounding box center [35, 186] width 11 height 11
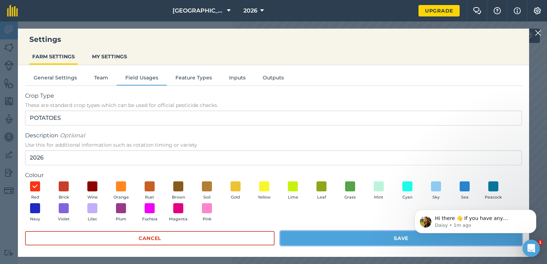
click at [355, 243] on button "Save" at bounding box center [401, 238] width 242 height 14
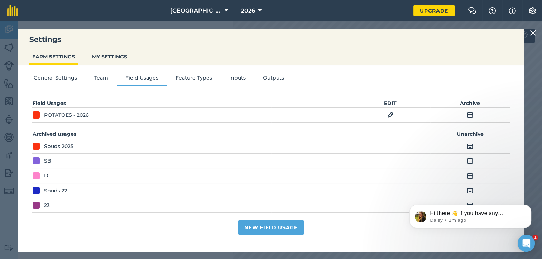
click at [536, 34] on img at bounding box center [533, 33] width 6 height 9
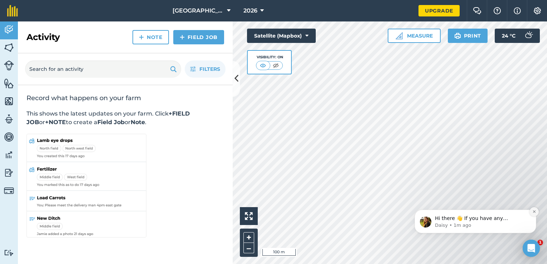
click at [535, 212] on icon "Dismiss notification" at bounding box center [534, 212] width 4 height 4
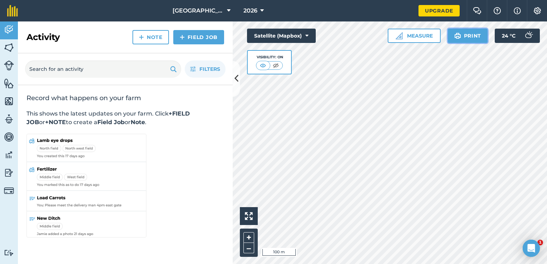
click at [462, 38] on button "Print" at bounding box center [468, 36] width 40 height 14
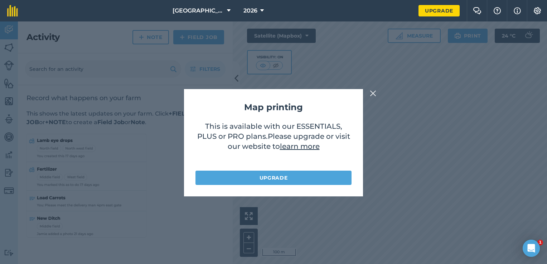
click at [295, 145] on link "learn more" at bounding box center [300, 146] width 40 height 9
click at [371, 90] on img at bounding box center [373, 93] width 6 height 9
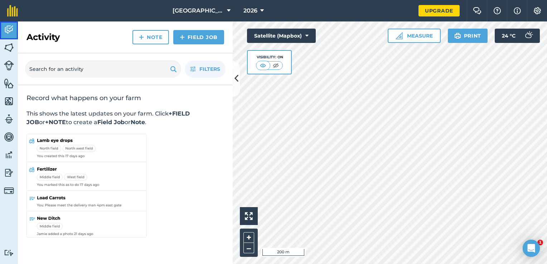
click at [4, 32] on img at bounding box center [9, 29] width 10 height 11
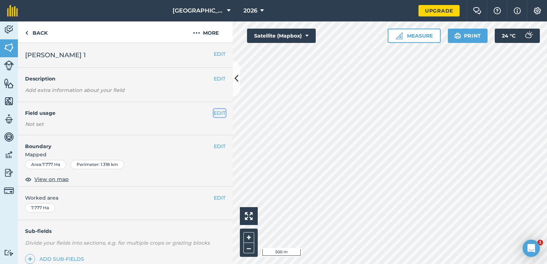
click at [216, 114] on button "EDIT" at bounding box center [220, 113] width 12 height 8
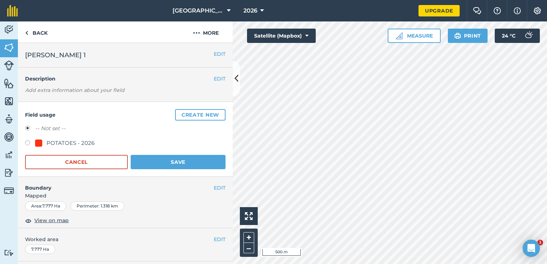
click at [33, 144] on label at bounding box center [30, 143] width 10 height 7
radio input "true"
radio input "false"
click at [141, 157] on button "Save" at bounding box center [178, 162] width 95 height 14
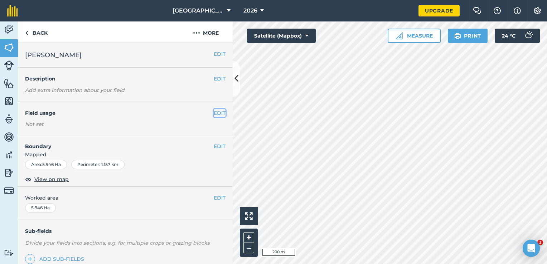
click at [214, 111] on button "EDIT" at bounding box center [220, 113] width 12 height 8
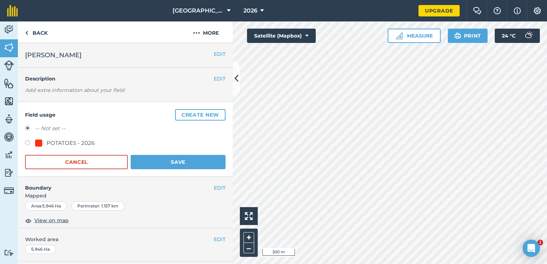
click at [27, 141] on label at bounding box center [30, 143] width 10 height 7
radio input "true"
radio input "false"
click at [140, 164] on button "Save" at bounding box center [178, 162] width 95 height 14
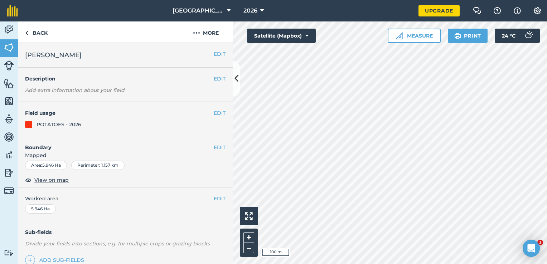
click at [365, 264] on html "[GEOGRAPHIC_DATA] 2026 Upgrade Farm Chat Help Info Settings Map printing is not…" at bounding box center [273, 132] width 547 height 264
click at [219, 115] on button "EDIT" at bounding box center [220, 113] width 12 height 8
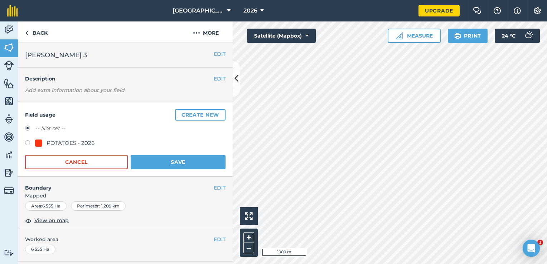
click at [32, 141] on label at bounding box center [30, 143] width 10 height 7
radio input "true"
radio input "false"
click at [149, 159] on button "Save" at bounding box center [178, 162] width 95 height 14
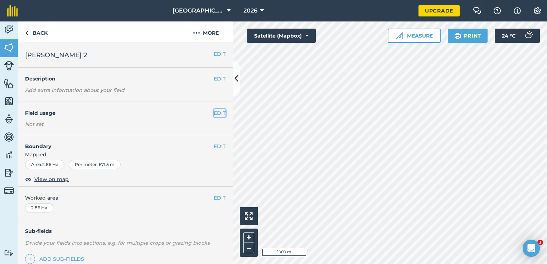
click at [214, 114] on button "EDIT" at bounding box center [220, 113] width 12 height 8
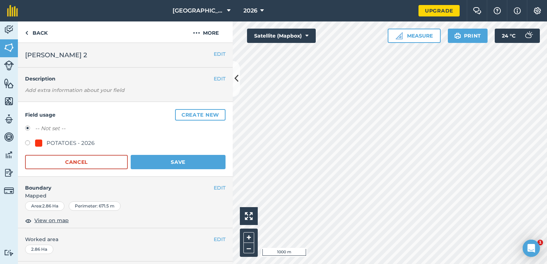
click at [29, 144] on label at bounding box center [30, 143] width 10 height 7
radio input "true"
radio input "false"
click at [166, 163] on button "Save" at bounding box center [178, 162] width 95 height 14
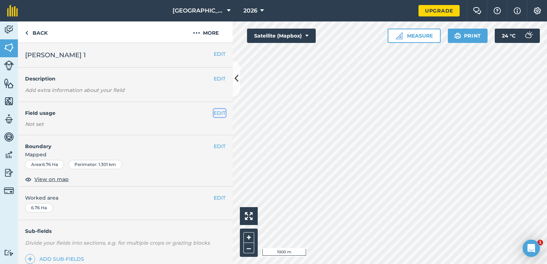
click at [216, 114] on button "EDIT" at bounding box center [220, 113] width 12 height 8
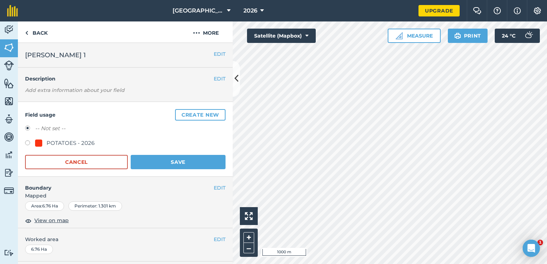
click at [32, 141] on label at bounding box center [30, 143] width 10 height 7
radio input "true"
radio input "false"
click at [141, 163] on button "Save" at bounding box center [178, 162] width 95 height 14
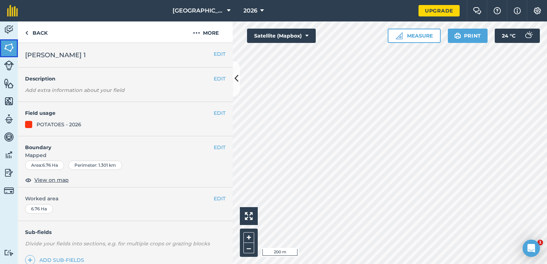
click at [9, 44] on img at bounding box center [9, 47] width 10 height 11
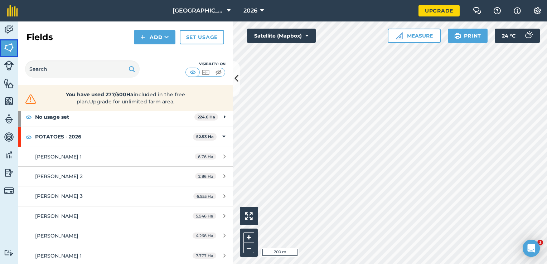
scroll to position [72, 0]
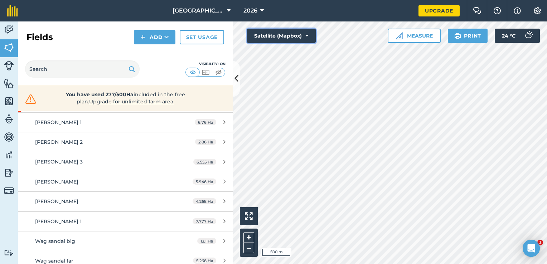
click at [306, 36] on icon at bounding box center [306, 35] width 3 height 7
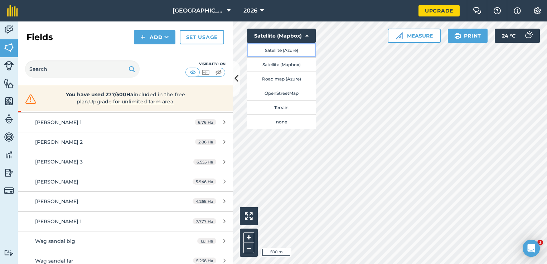
click at [292, 53] on button "Satellite (Azure)" at bounding box center [281, 50] width 69 height 14
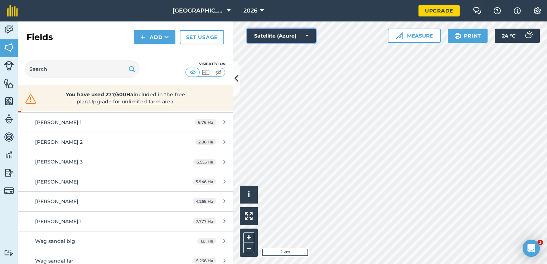
click at [288, 34] on button "Satellite (Azure)" at bounding box center [281, 36] width 69 height 14
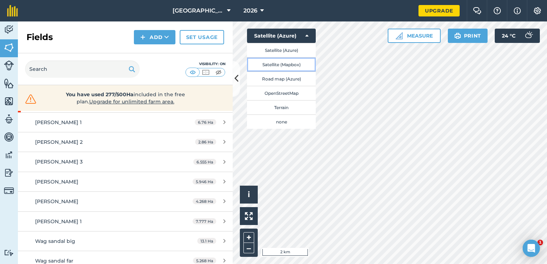
click at [285, 63] on button "Satellite (Mapbox)" at bounding box center [281, 64] width 69 height 14
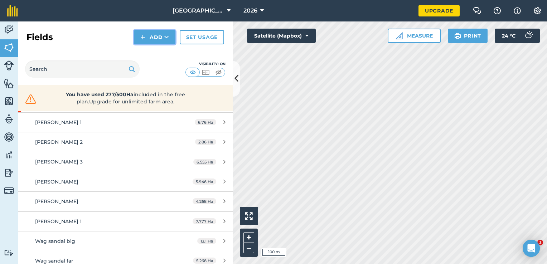
click at [159, 37] on button "Add" at bounding box center [155, 37] width 42 height 14
click at [164, 54] on link "Draw" at bounding box center [154, 53] width 39 height 16
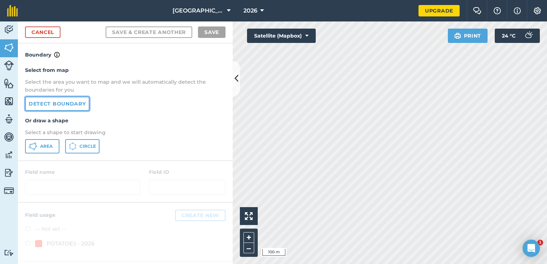
click at [70, 103] on link "Detect boundary" at bounding box center [57, 104] width 64 height 14
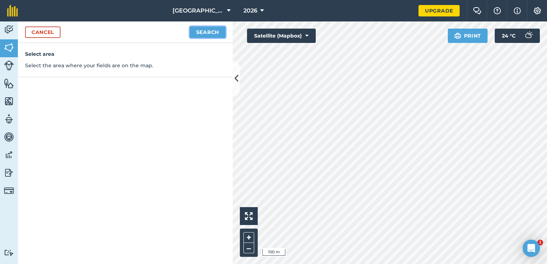
click at [209, 28] on button "Search" at bounding box center [208, 31] width 36 height 11
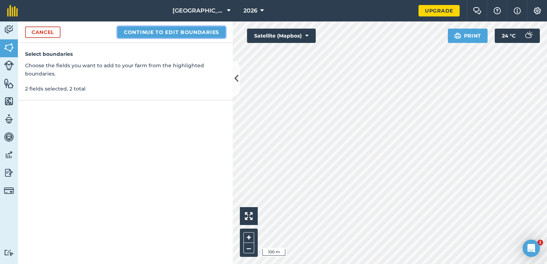
click at [215, 34] on button "Continue to edit boundaries" at bounding box center [171, 31] width 108 height 11
click at [215, 34] on button "Continue to name fields" at bounding box center [179, 31] width 93 height 11
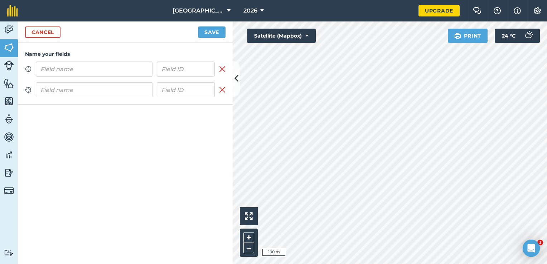
click at [141, 67] on input "text" at bounding box center [94, 69] width 117 height 15
type input "l"
type input "[PERSON_NAME] 1"
click at [115, 89] on input "text" at bounding box center [94, 89] width 117 height 15
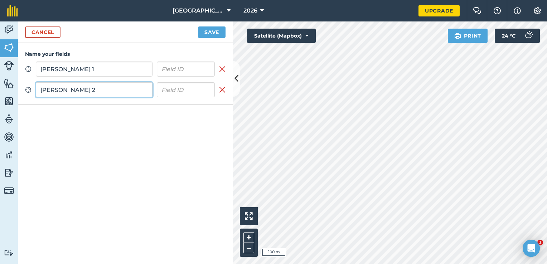
type input "[PERSON_NAME] 2"
click at [211, 34] on button "Save" at bounding box center [212, 31] width 28 height 11
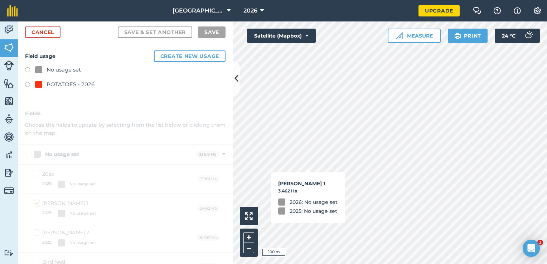
checkbox input "true"
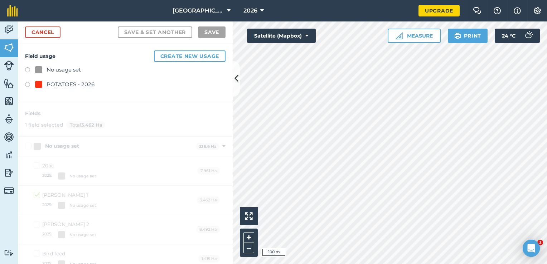
click at [28, 85] on label at bounding box center [30, 85] width 10 height 7
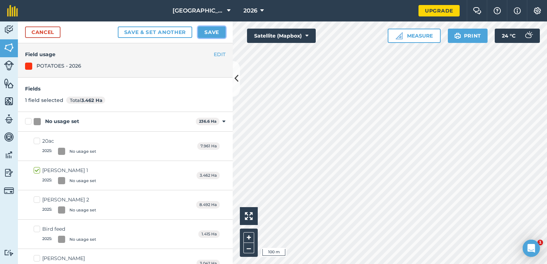
click at [211, 32] on button "Save" at bounding box center [212, 31] width 28 height 11
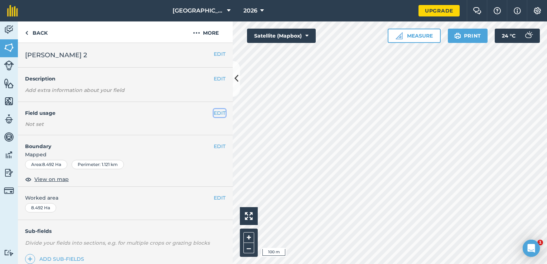
click at [216, 113] on button "EDIT" at bounding box center [220, 113] width 12 height 8
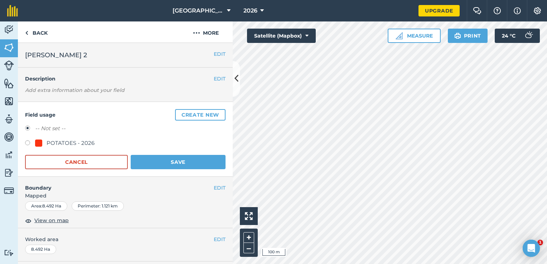
click at [28, 141] on label at bounding box center [30, 143] width 10 height 7
radio input "true"
radio input "false"
click at [156, 164] on button "Save" at bounding box center [178, 162] width 95 height 14
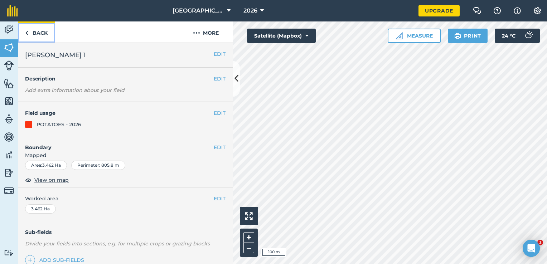
click at [38, 30] on link "Back" at bounding box center [36, 31] width 37 height 21
